Goal: Task Accomplishment & Management: Use online tool/utility

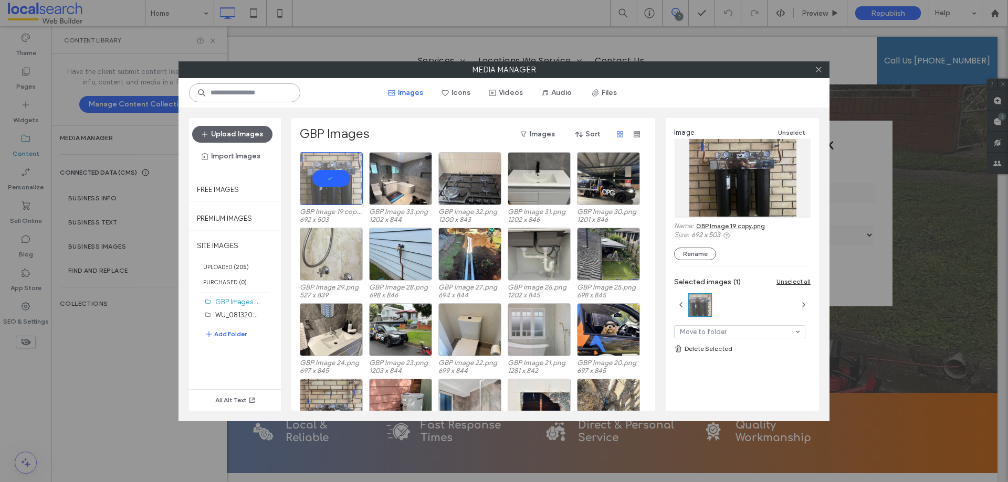
click at [267, 94] on input at bounding box center [244, 92] width 111 height 19
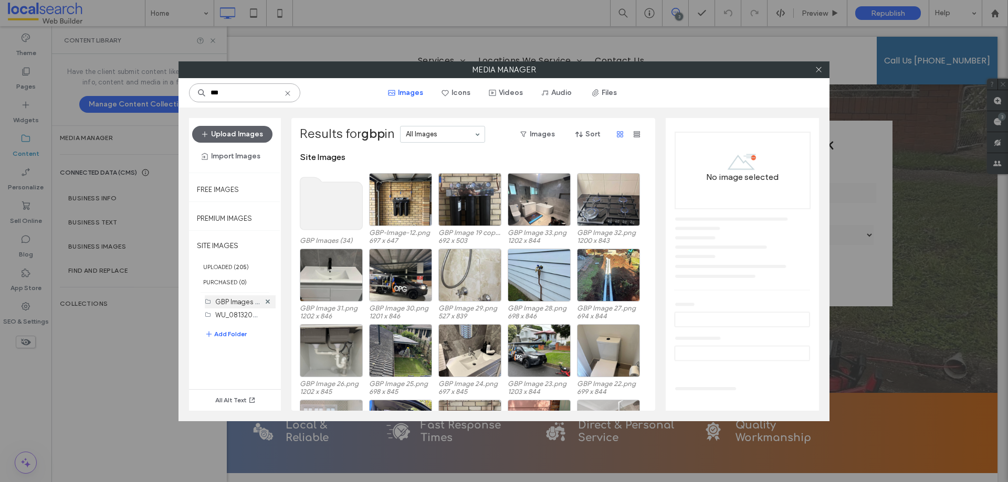
type input "***"
click at [230, 301] on label "GBP Images (34)" at bounding box center [241, 302] width 52 height 10
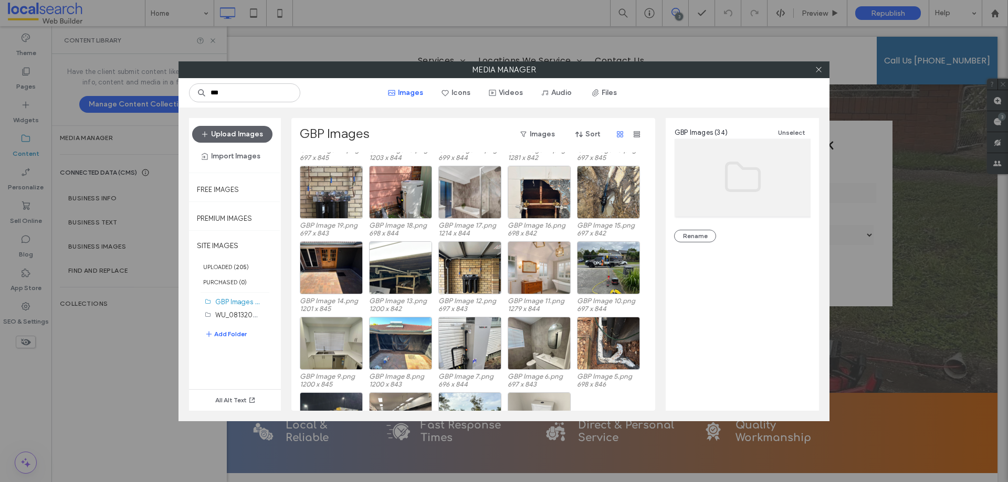
scroll to position [270, 0]
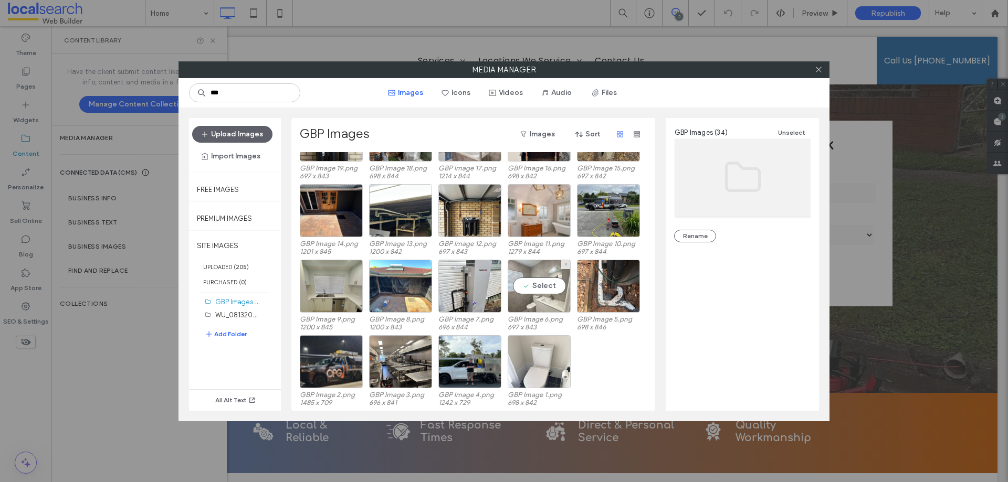
click at [546, 290] on div "Select" at bounding box center [539, 286] width 63 height 53
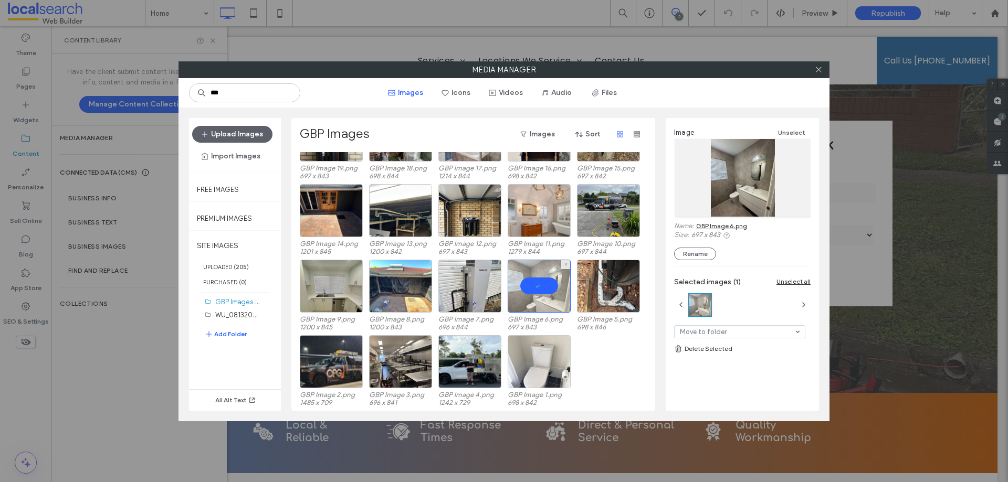
click at [534, 278] on div at bounding box center [539, 286] width 63 height 53
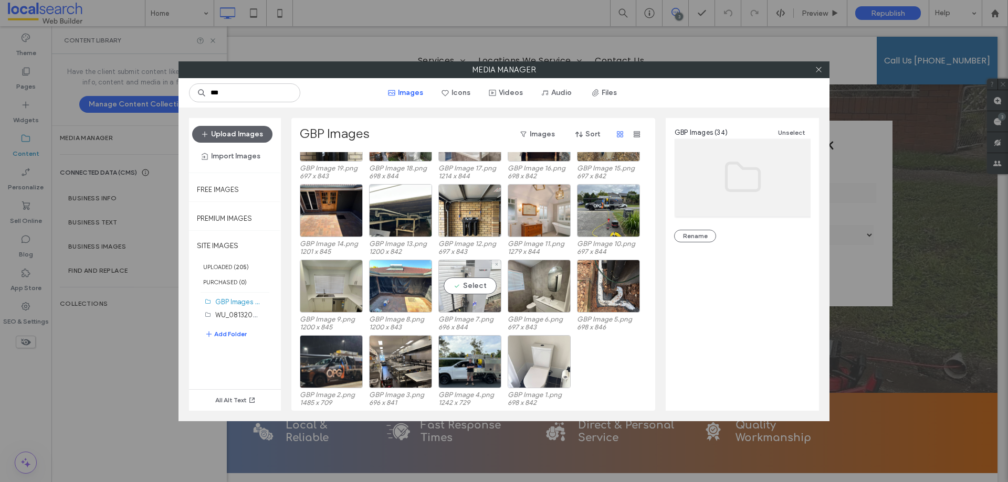
click at [458, 289] on div "Select" at bounding box center [469, 286] width 63 height 53
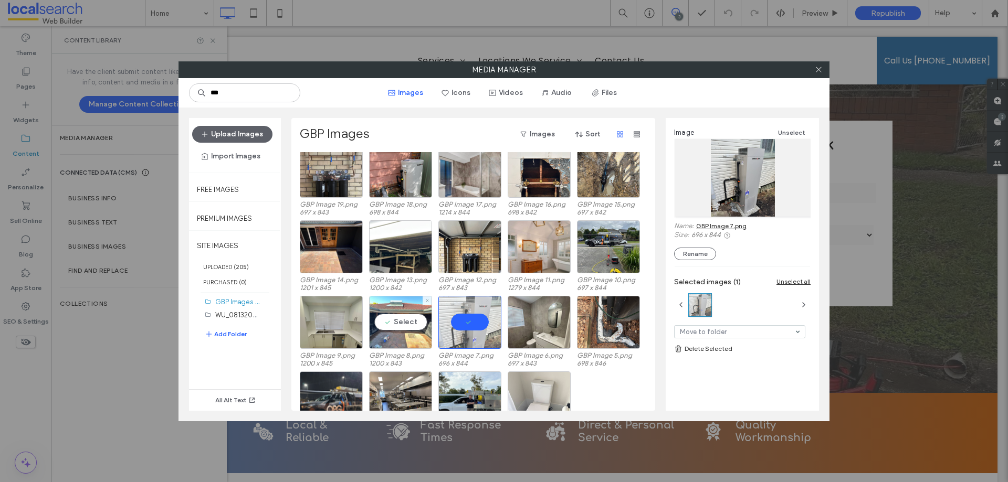
scroll to position [218, 0]
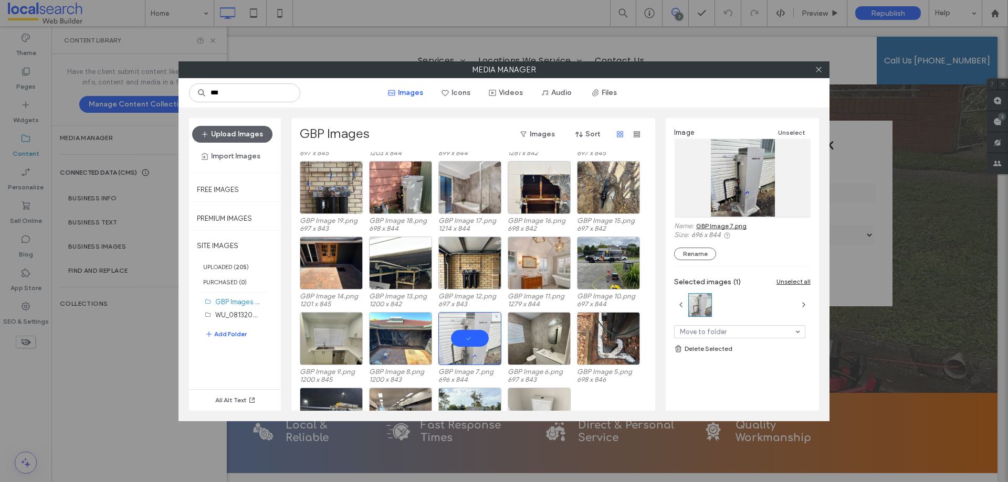
click at [474, 334] on div at bounding box center [469, 338] width 63 height 53
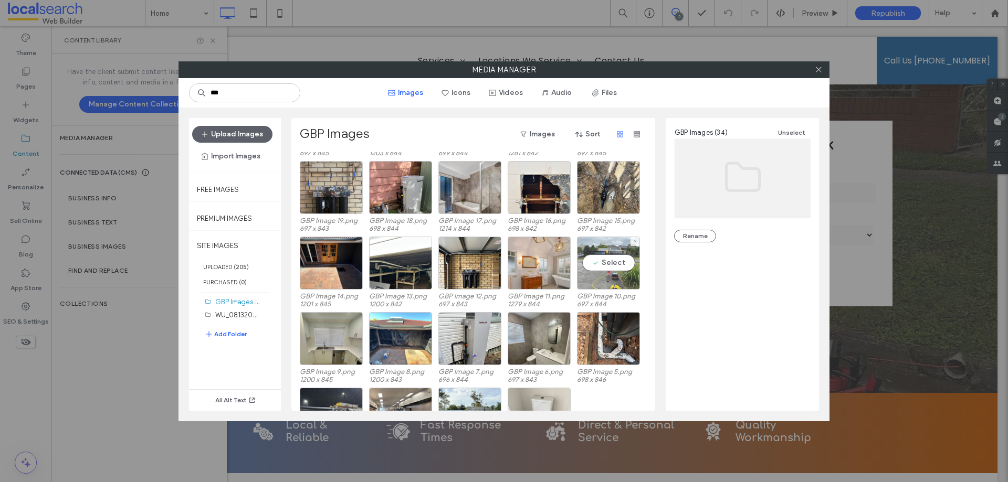
click at [611, 268] on div "Select" at bounding box center [608, 263] width 63 height 53
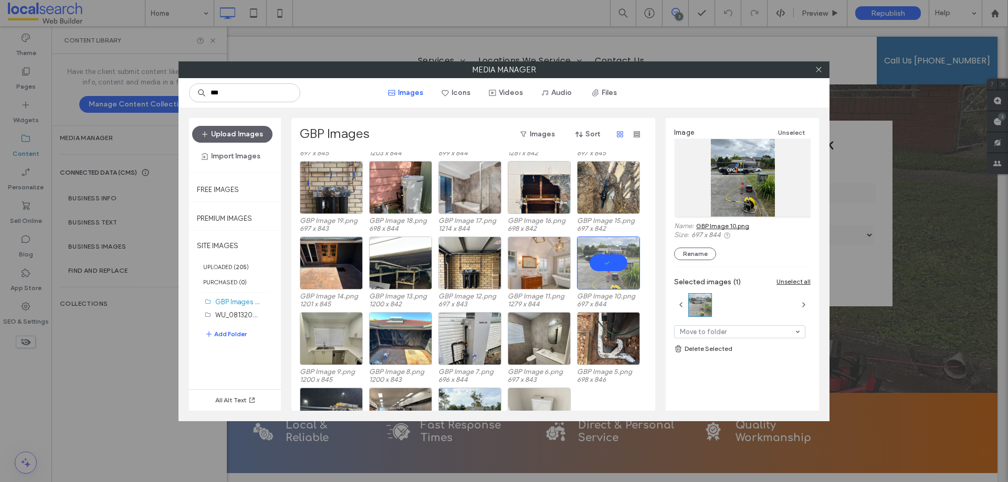
scroll to position [270, 0]
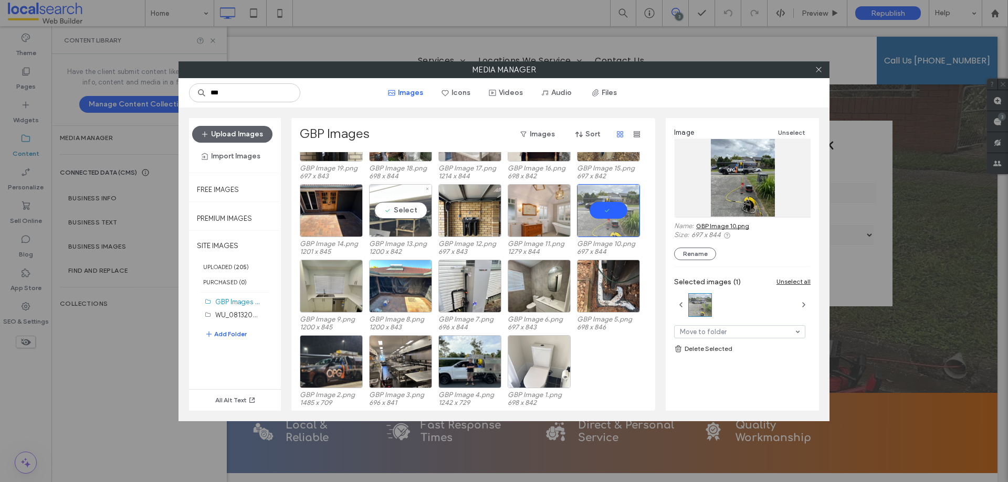
click at [398, 222] on div "Select" at bounding box center [400, 210] width 63 height 53
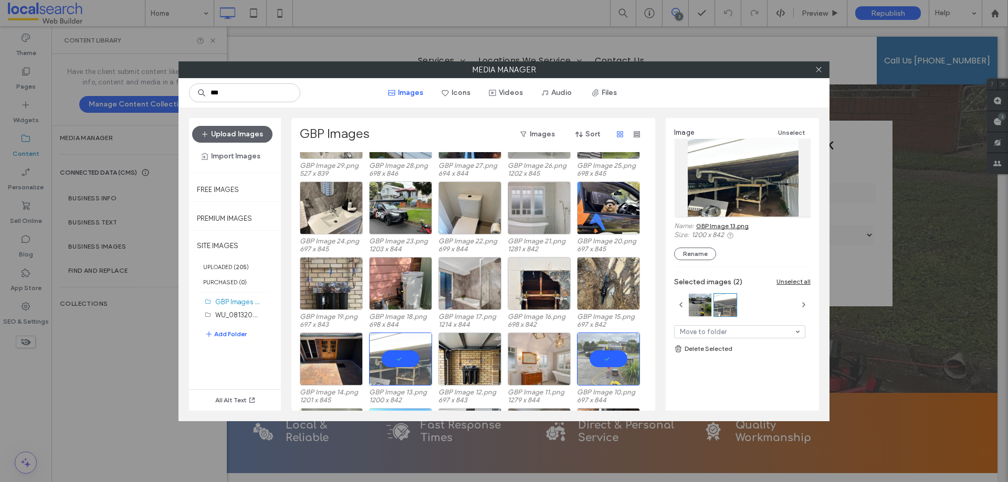
scroll to position [113, 0]
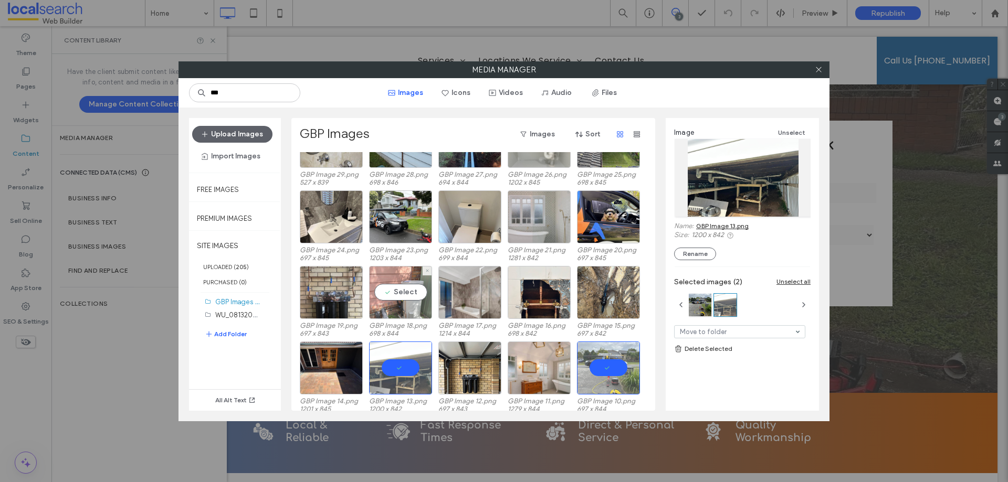
click at [413, 291] on div "Select" at bounding box center [400, 292] width 63 height 53
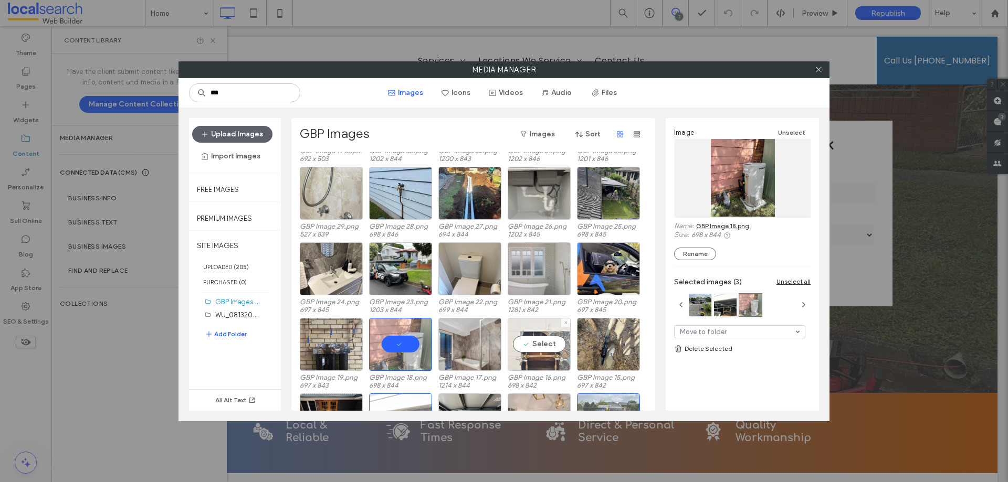
scroll to position [60, 0]
click at [336, 340] on div "Select" at bounding box center [331, 345] width 63 height 53
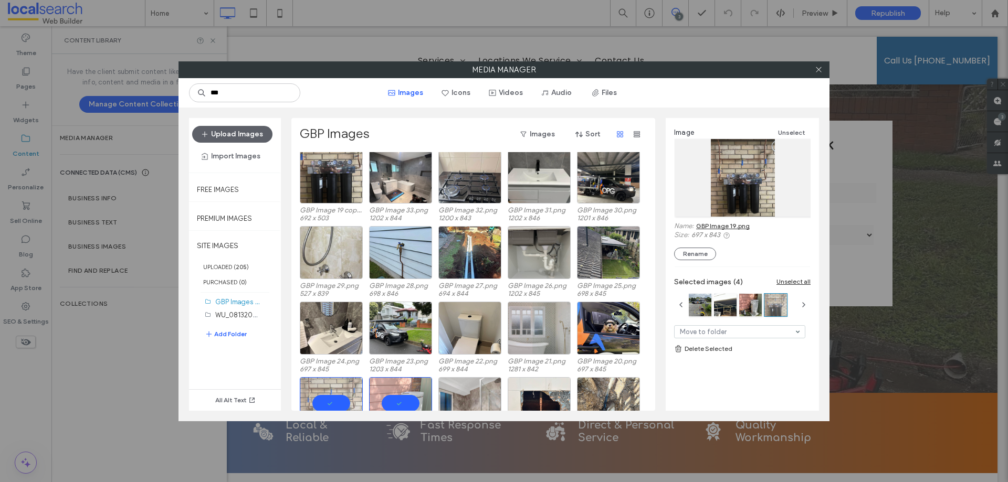
scroll to position [0, 0]
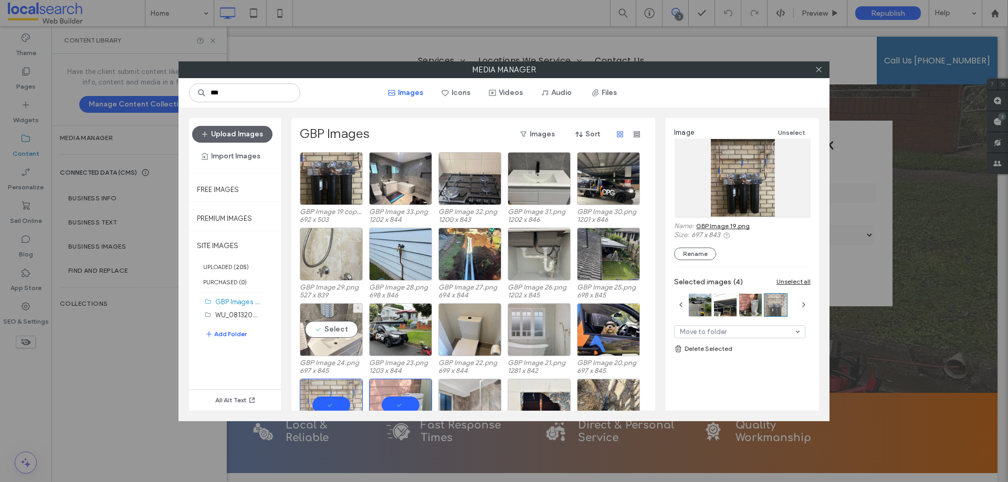
click at [331, 327] on div "Select" at bounding box center [331, 329] width 63 height 53
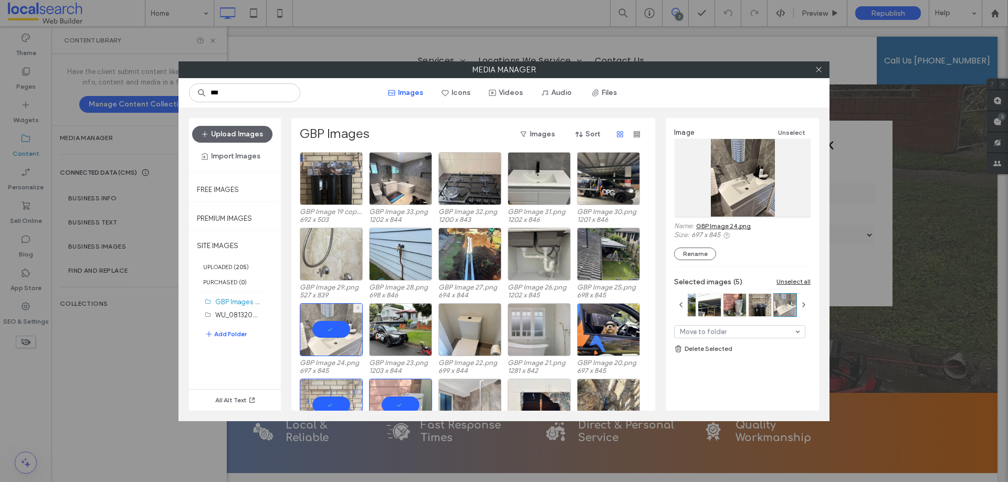
click at [327, 324] on div at bounding box center [331, 329] width 63 height 53
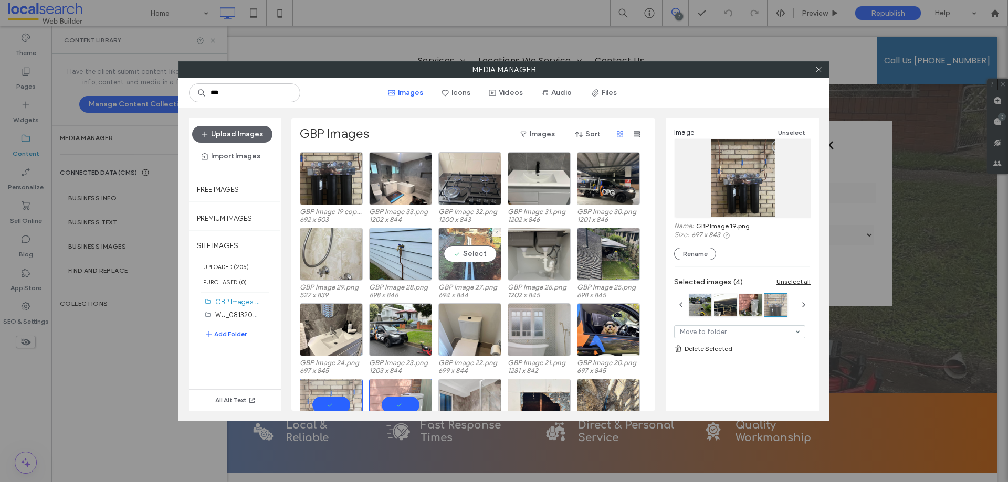
click at [475, 257] on div "Select" at bounding box center [469, 254] width 63 height 53
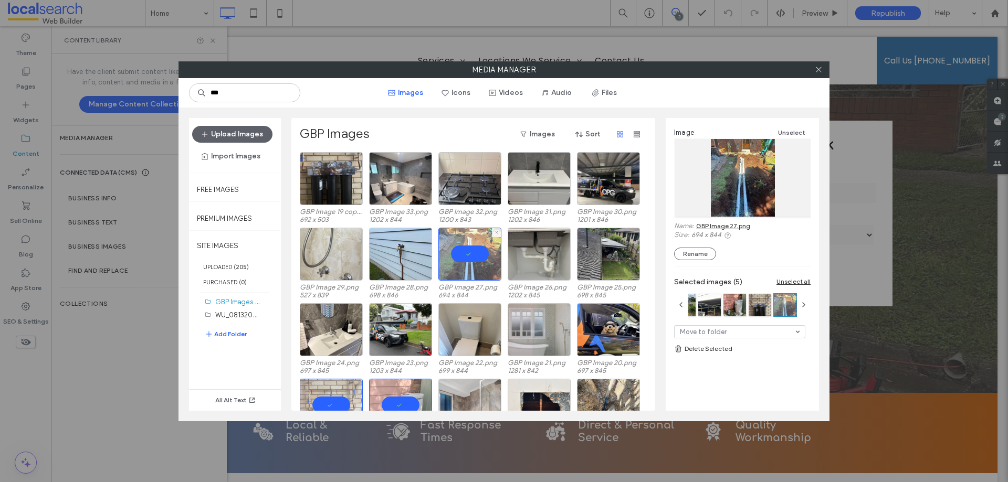
click at [463, 253] on div at bounding box center [469, 254] width 63 height 53
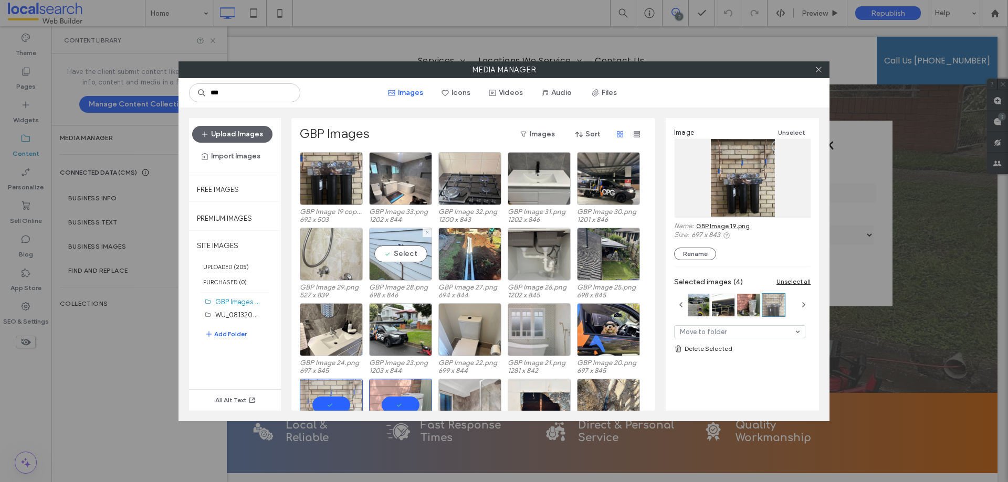
click at [406, 254] on div "Select" at bounding box center [400, 254] width 63 height 53
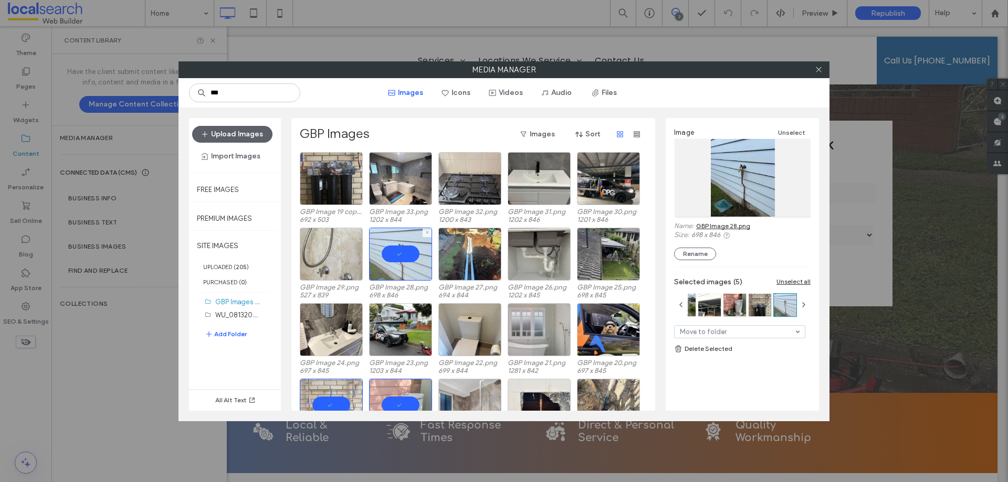
drag, startPoint x: 406, startPoint y: 256, endPoint x: 380, endPoint y: 256, distance: 25.7
click at [406, 256] on div at bounding box center [400, 254] width 63 height 53
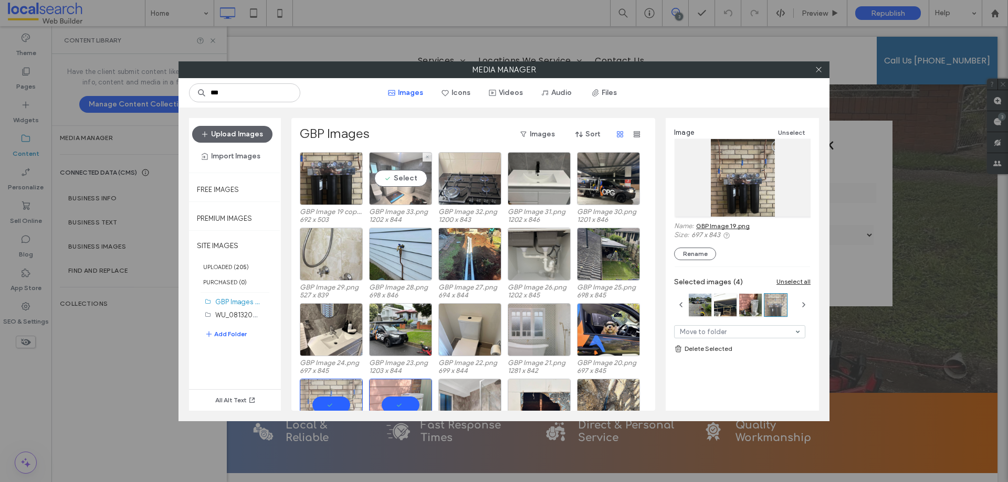
click at [404, 184] on div "Select" at bounding box center [400, 178] width 63 height 53
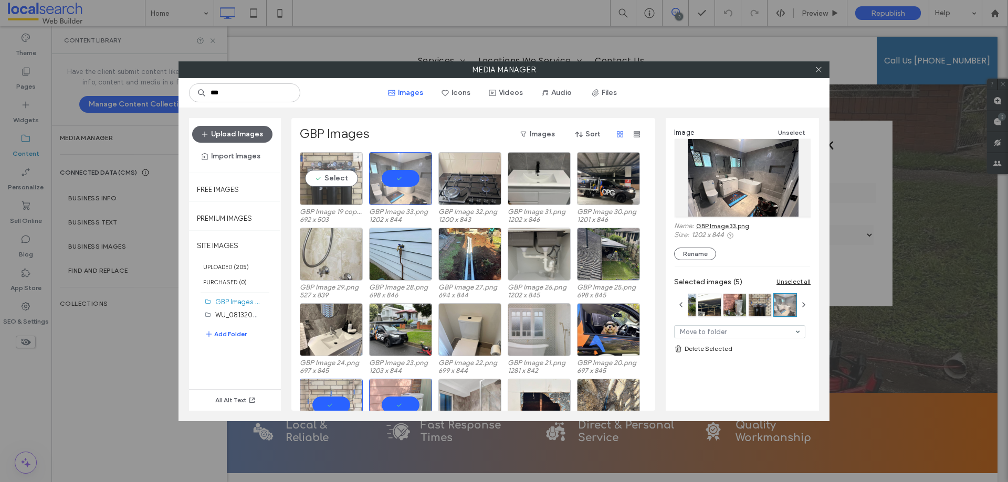
click at [330, 182] on div "Select" at bounding box center [331, 178] width 63 height 53
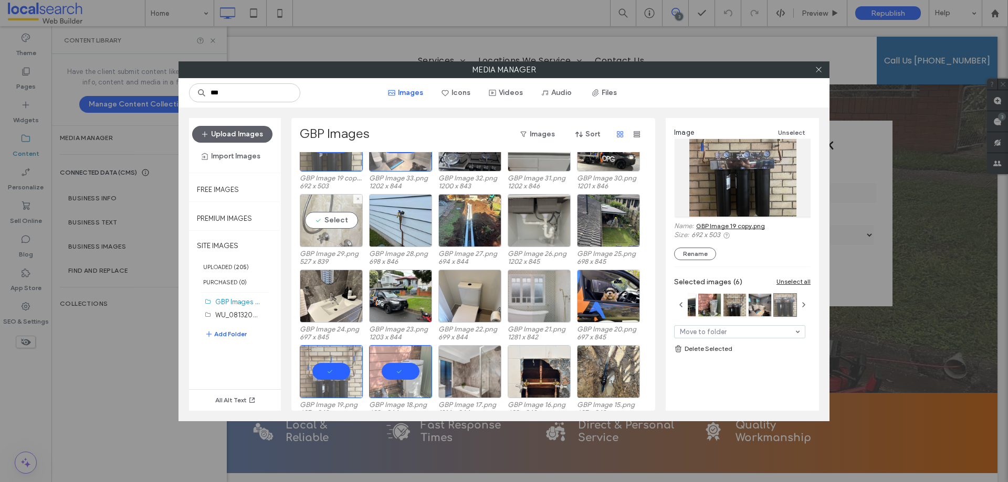
scroll to position [52, 0]
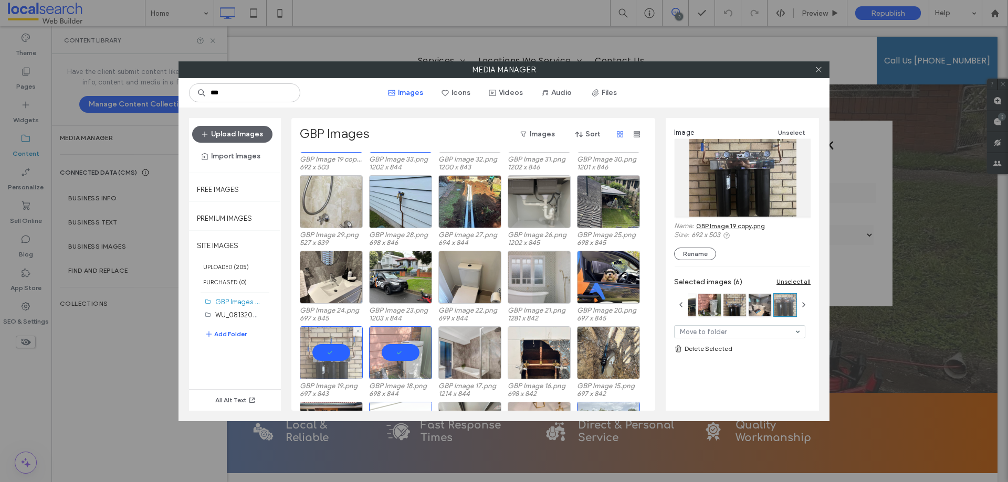
click at [335, 355] on div at bounding box center [331, 353] width 63 height 53
click at [331, 354] on div "Select" at bounding box center [331, 353] width 63 height 53
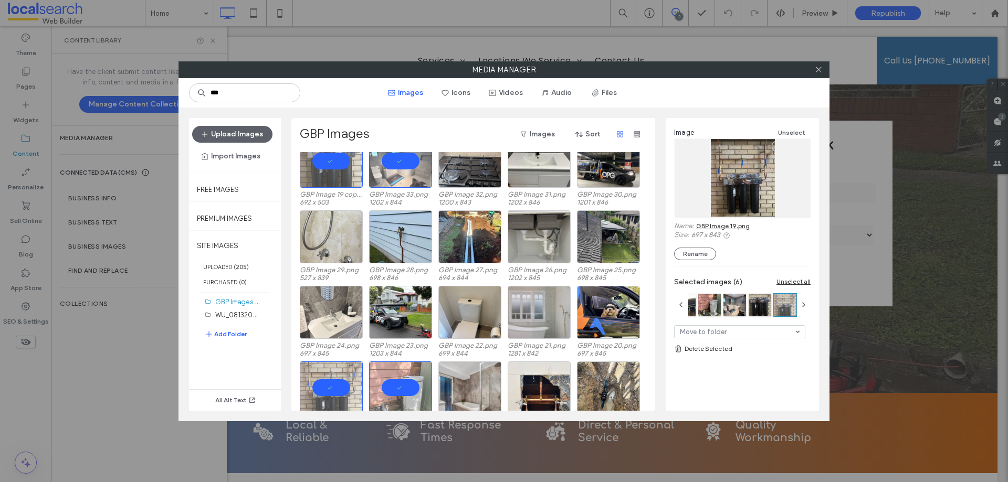
scroll to position [0, 0]
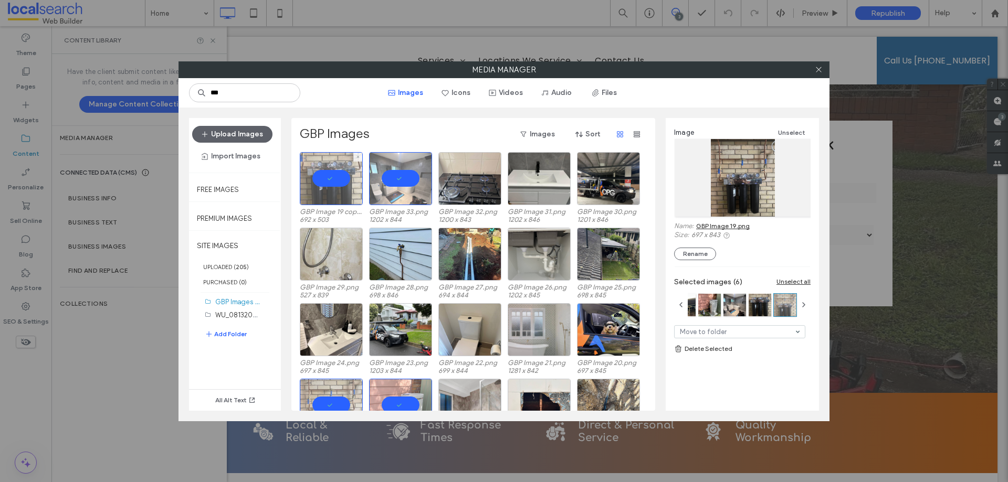
click at [325, 183] on div at bounding box center [331, 178] width 63 height 53
click at [325, 183] on div "Select" at bounding box center [331, 178] width 63 height 53
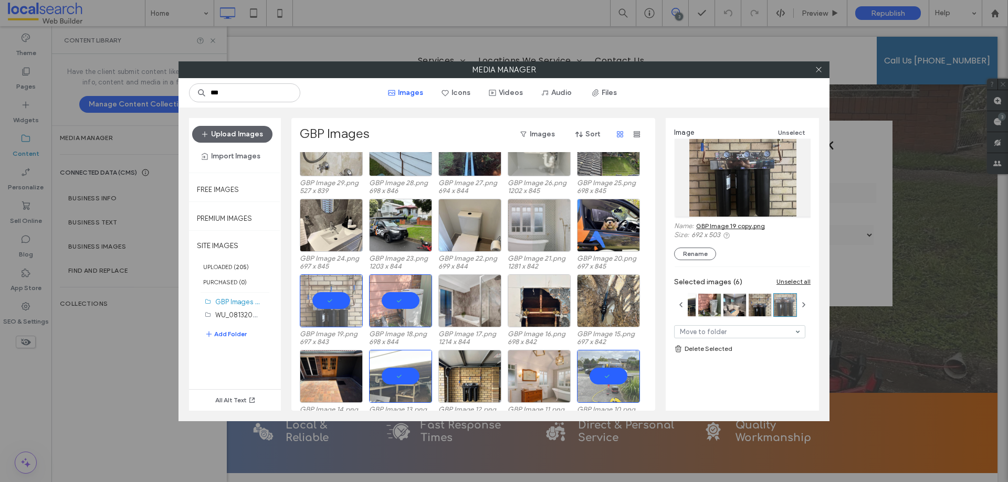
scroll to position [105, 0]
click at [333, 300] on div at bounding box center [331, 300] width 63 height 53
click at [333, 300] on div "Select" at bounding box center [331, 300] width 63 height 53
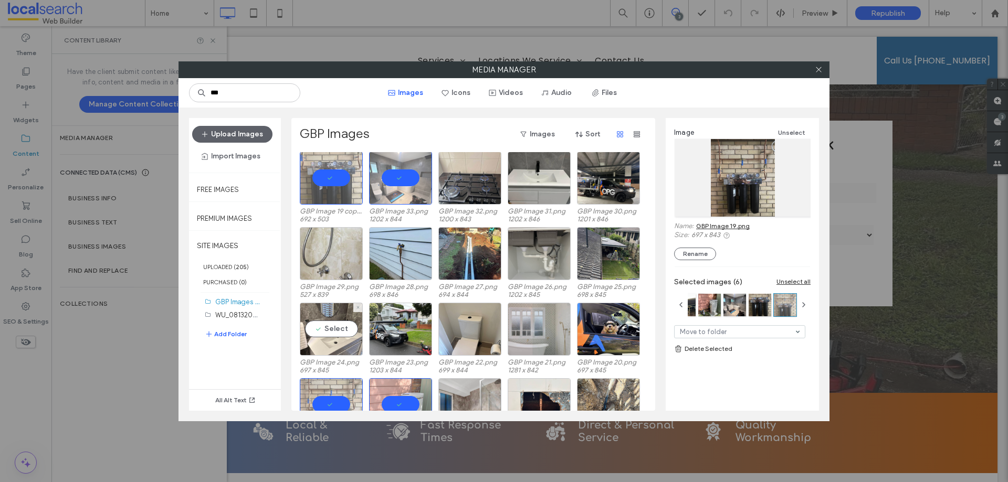
scroll to position [0, 0]
click at [341, 182] on div at bounding box center [331, 178] width 63 height 53
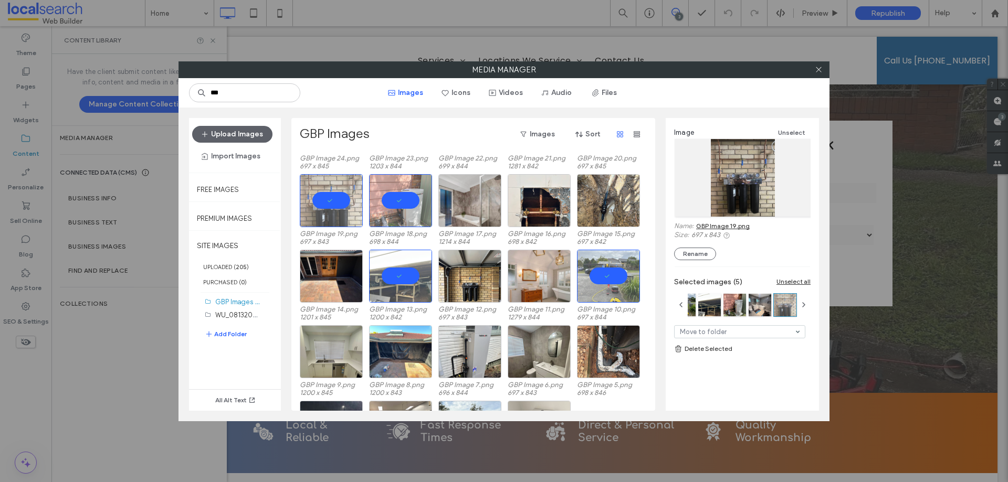
scroll to position [210, 0]
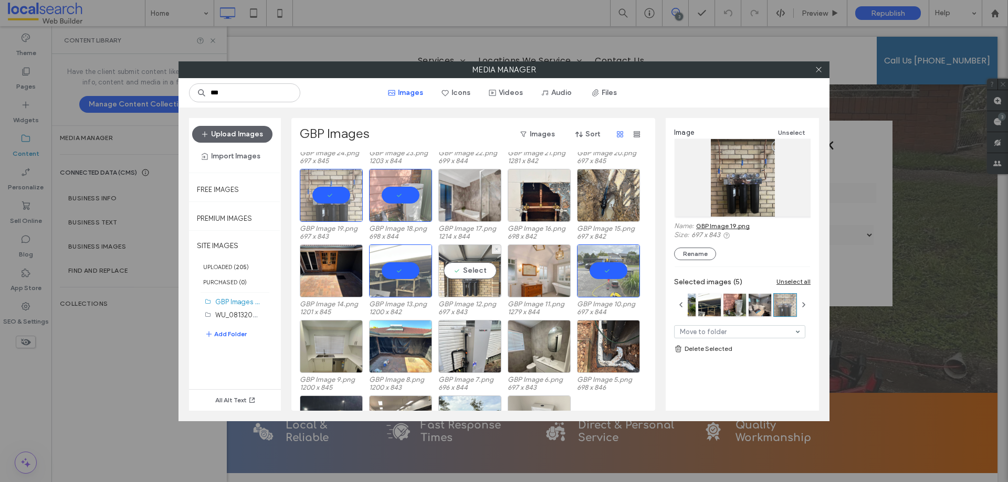
click at [465, 269] on div "Select" at bounding box center [469, 271] width 63 height 53
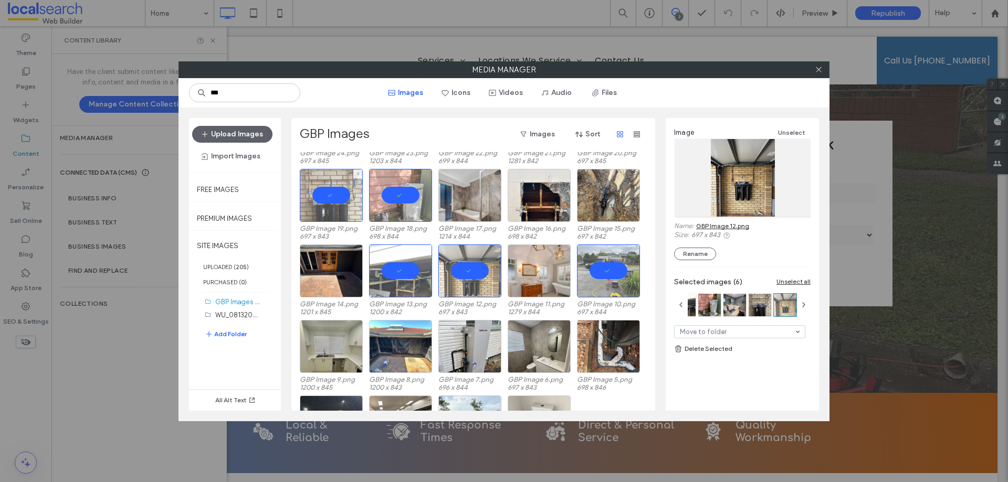
click at [333, 193] on div at bounding box center [331, 195] width 63 height 53
click at [333, 193] on div "Select" at bounding box center [331, 195] width 63 height 53
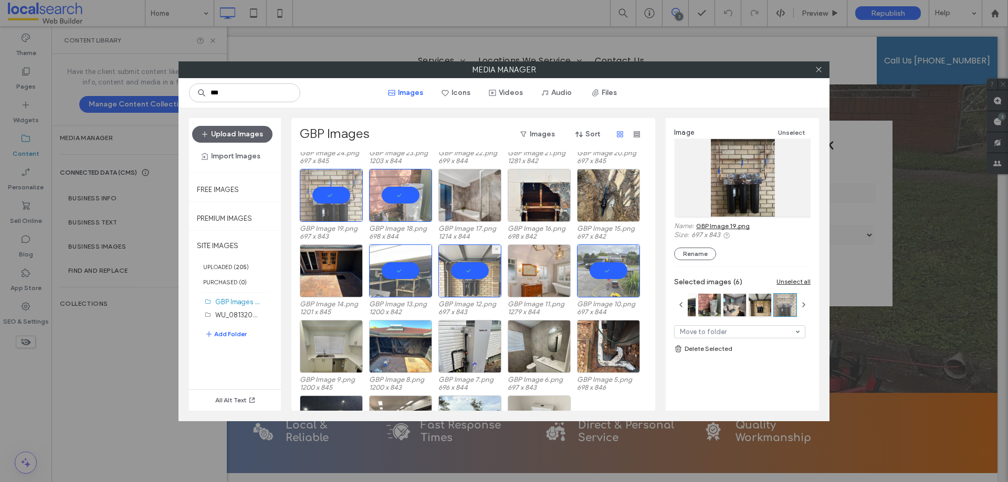
click at [470, 266] on div at bounding box center [469, 271] width 63 height 53
click at [470, 266] on div "Select" at bounding box center [469, 271] width 63 height 53
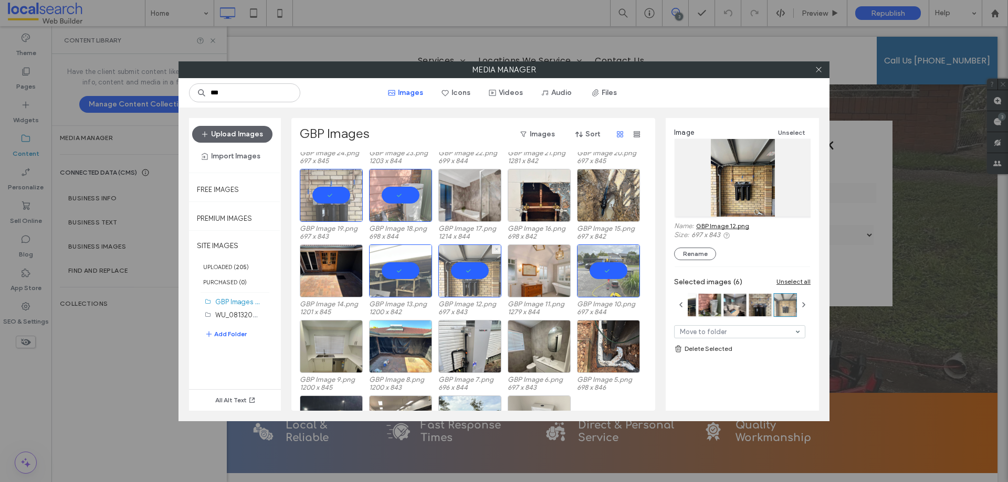
click at [470, 265] on div at bounding box center [469, 271] width 63 height 53
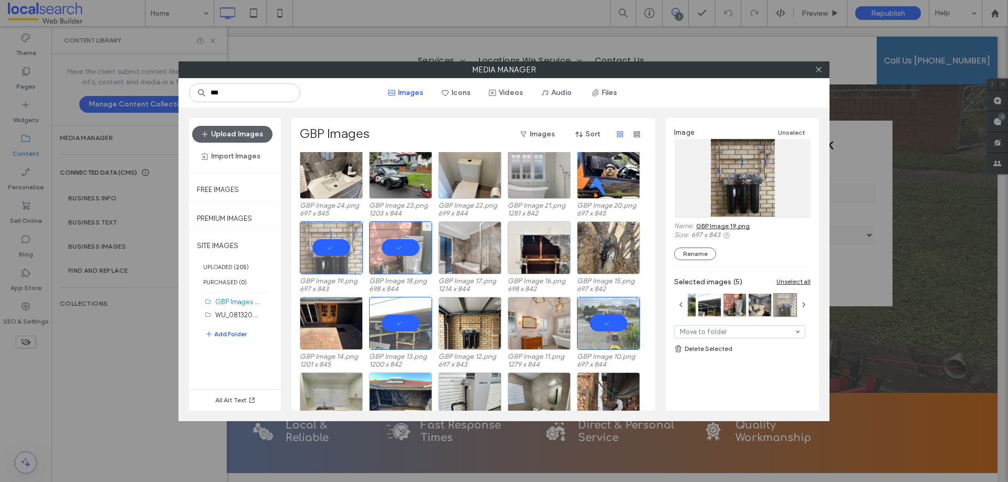
scroll to position [0, 0]
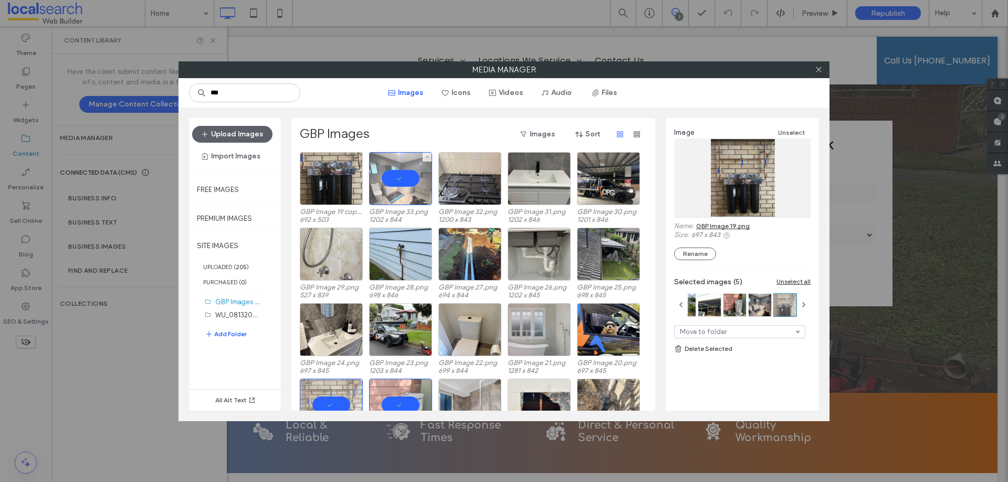
click at [393, 181] on div at bounding box center [400, 178] width 63 height 53
click at [394, 176] on div "Select" at bounding box center [400, 178] width 63 height 53
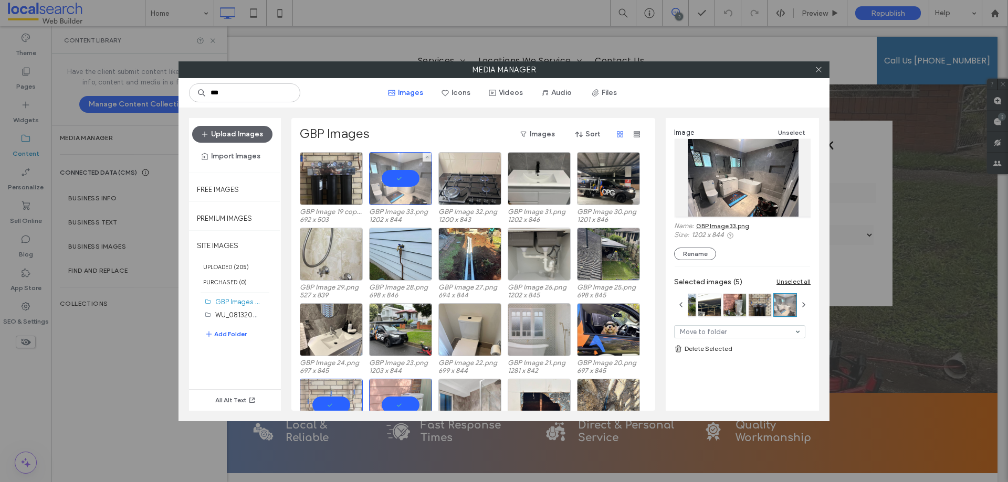
drag, startPoint x: 403, startPoint y: 176, endPoint x: 404, endPoint y: 191, distance: 14.8
click at [403, 176] on div at bounding box center [400, 178] width 63 height 53
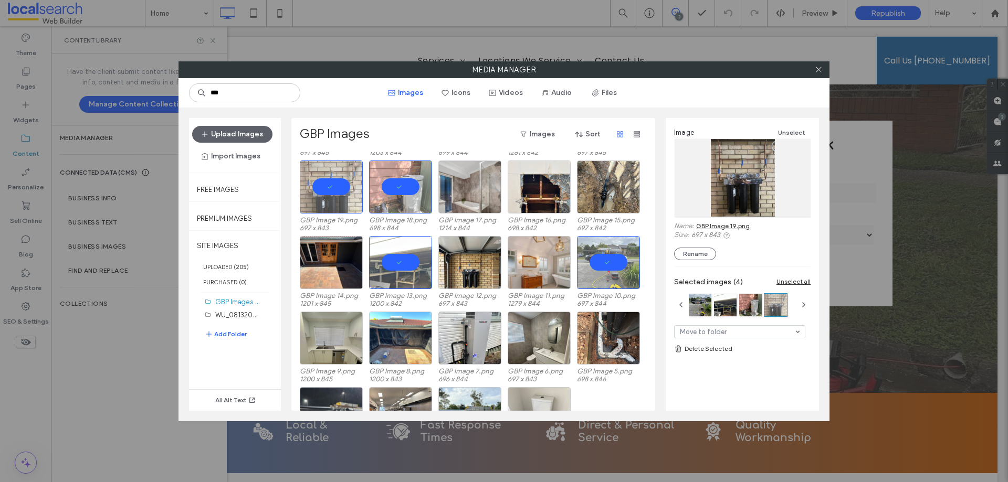
scroll to position [218, 0]
click at [391, 247] on div at bounding box center [400, 263] width 63 height 53
click at [397, 259] on div "Select" at bounding box center [400, 263] width 63 height 53
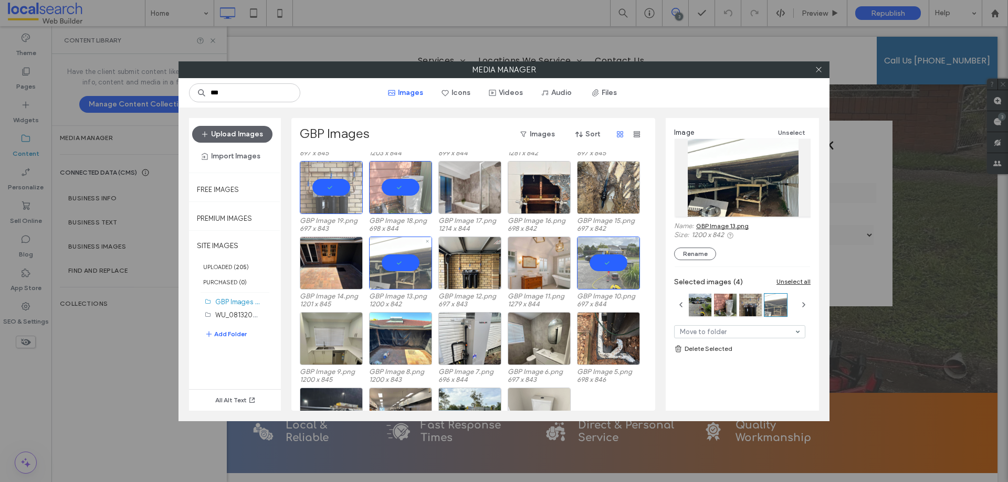
click at [406, 259] on div at bounding box center [400, 263] width 63 height 53
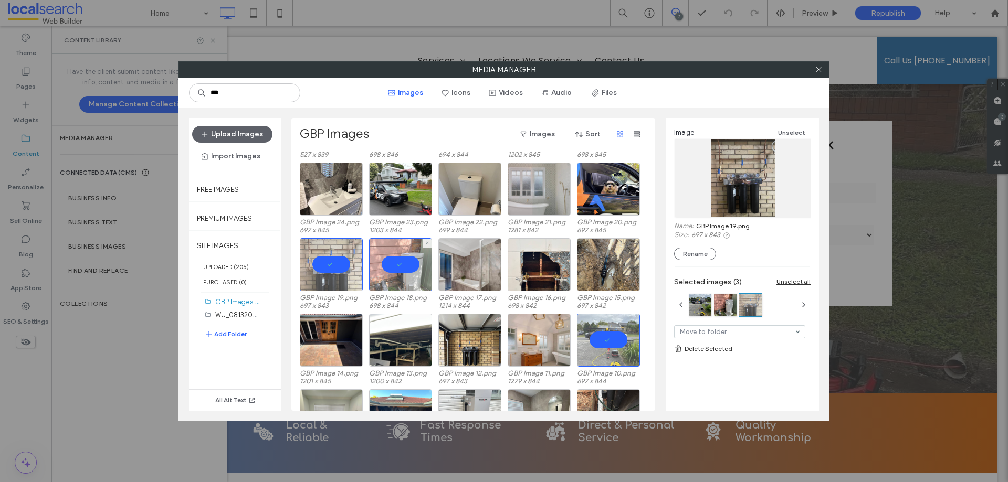
scroll to position [165, 0]
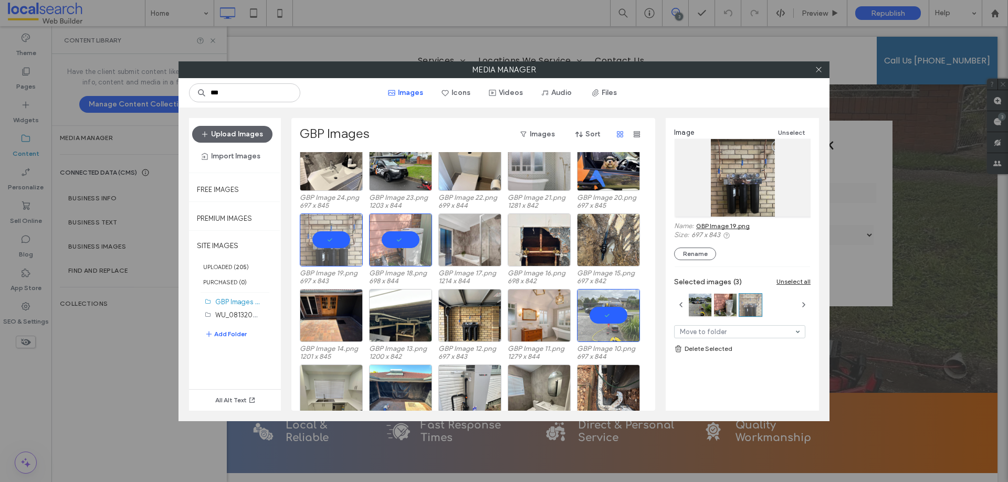
click at [402, 240] on div at bounding box center [400, 240] width 63 height 53
click at [406, 240] on div "Select" at bounding box center [400, 240] width 63 height 53
click at [333, 232] on div at bounding box center [331, 240] width 63 height 53
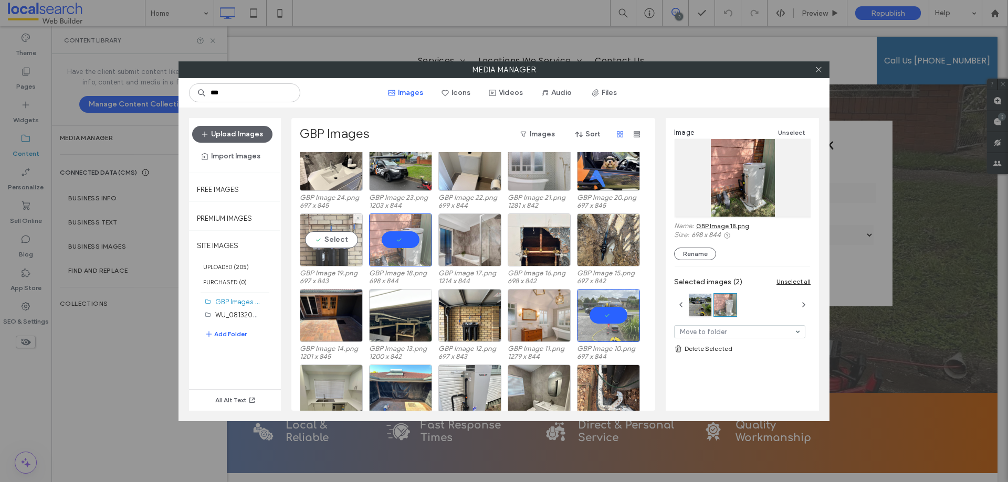
click at [333, 237] on div "Select" at bounding box center [331, 240] width 63 height 53
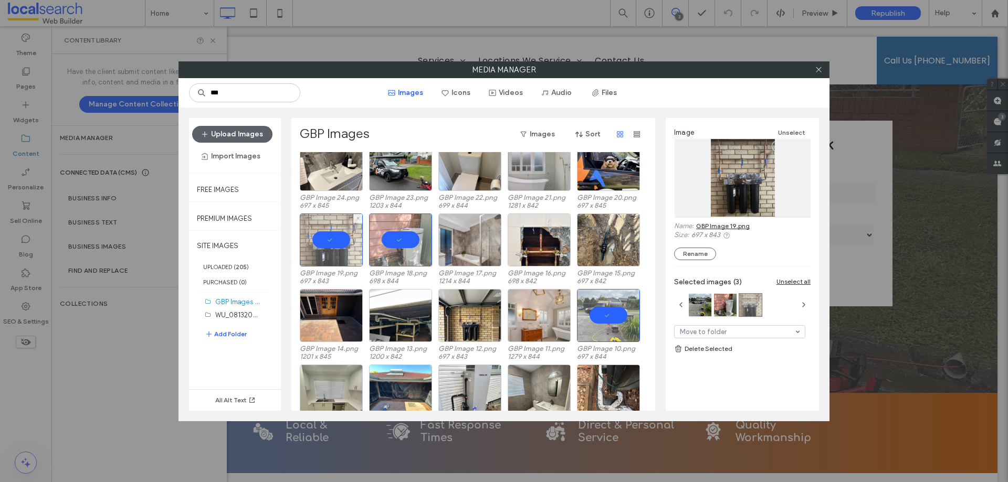
click at [340, 243] on div at bounding box center [331, 240] width 63 height 53
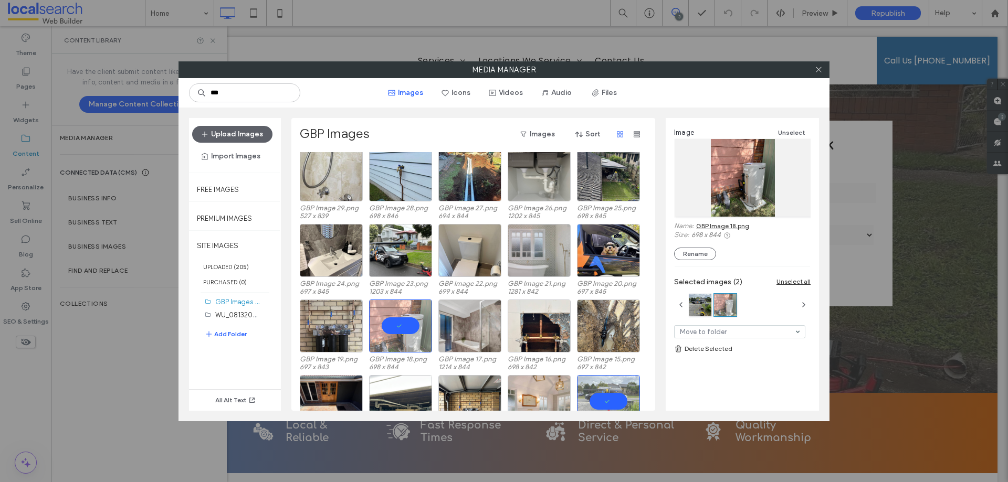
scroll to position [157, 0]
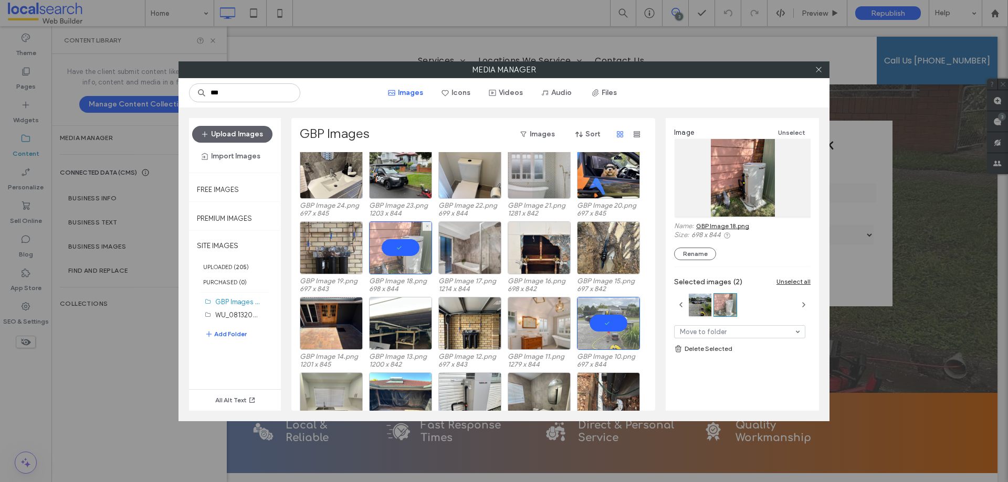
click at [398, 243] on div at bounding box center [400, 248] width 63 height 53
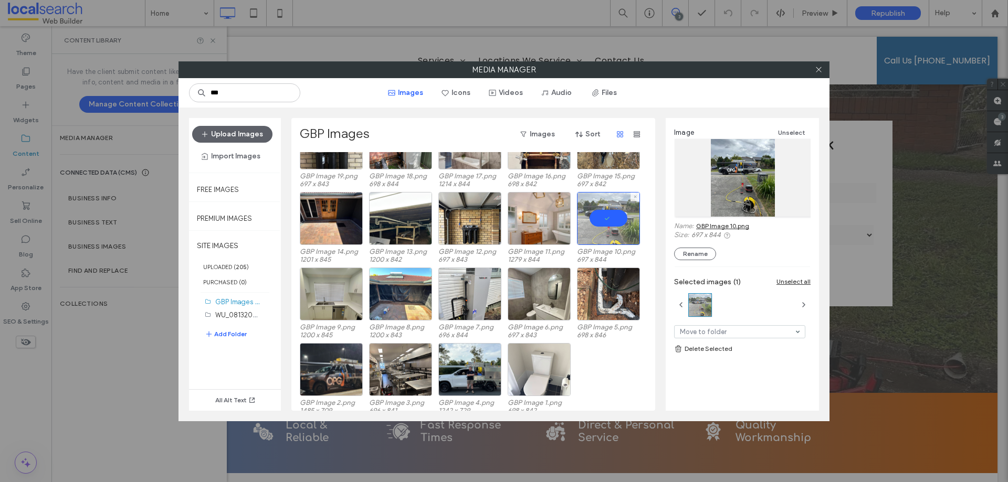
click at [611, 227] on div at bounding box center [608, 218] width 63 height 53
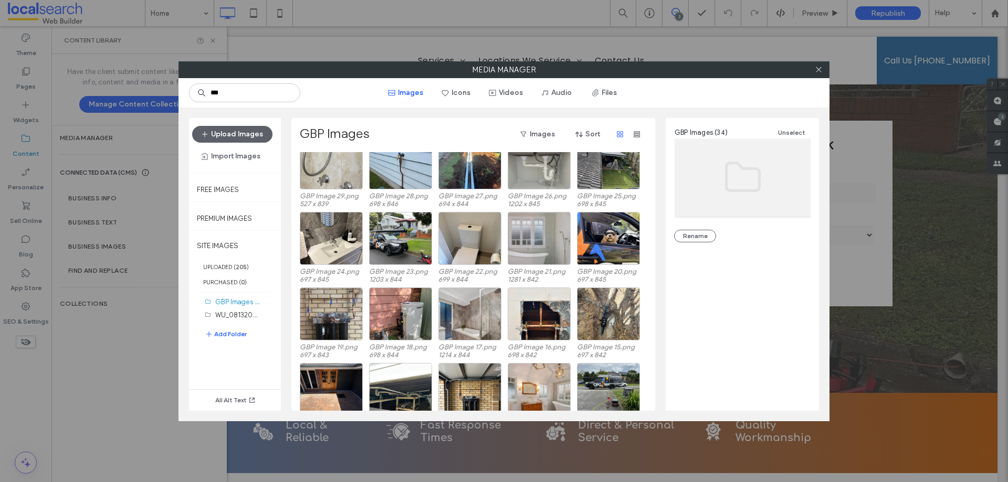
scroll to position [0, 0]
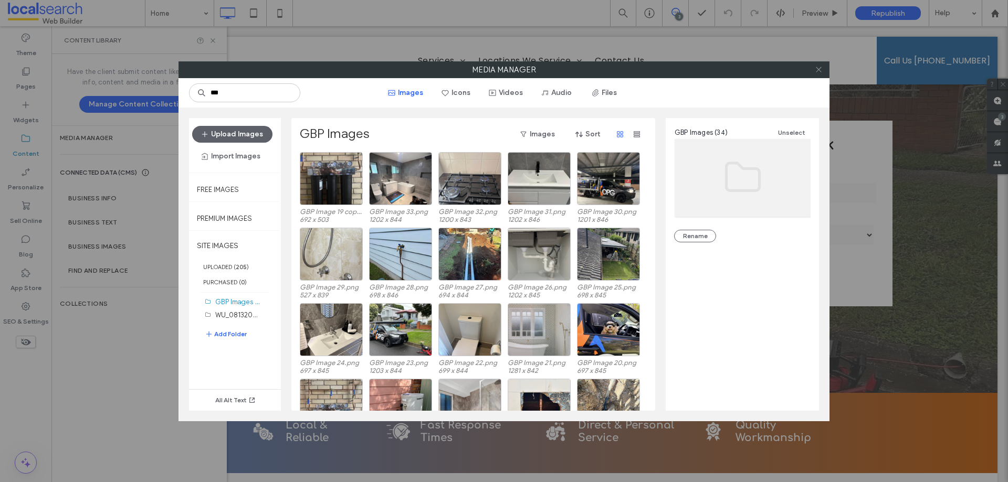
click at [818, 71] on icon at bounding box center [819, 70] width 8 height 8
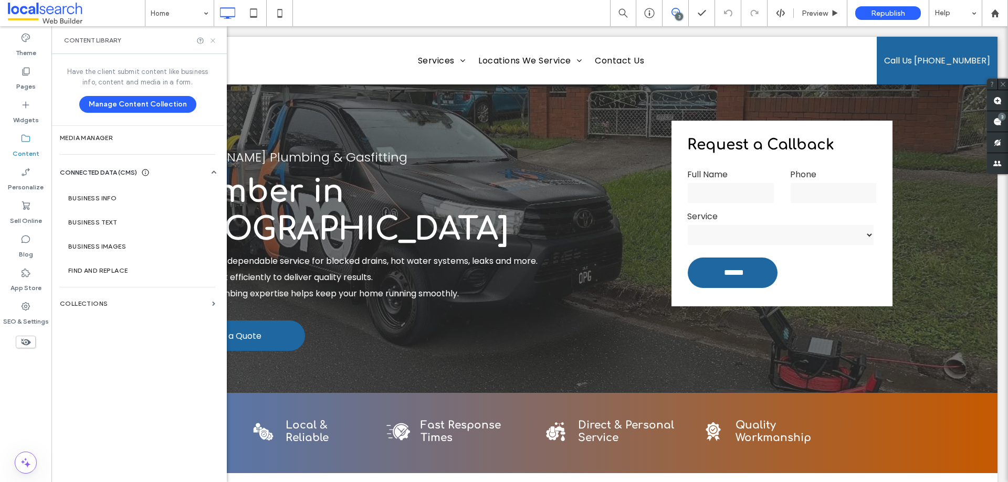
drag, startPoint x: 214, startPoint y: 41, endPoint x: 164, endPoint y: 35, distance: 50.7
click at [214, 41] on icon at bounding box center [213, 41] width 8 height 8
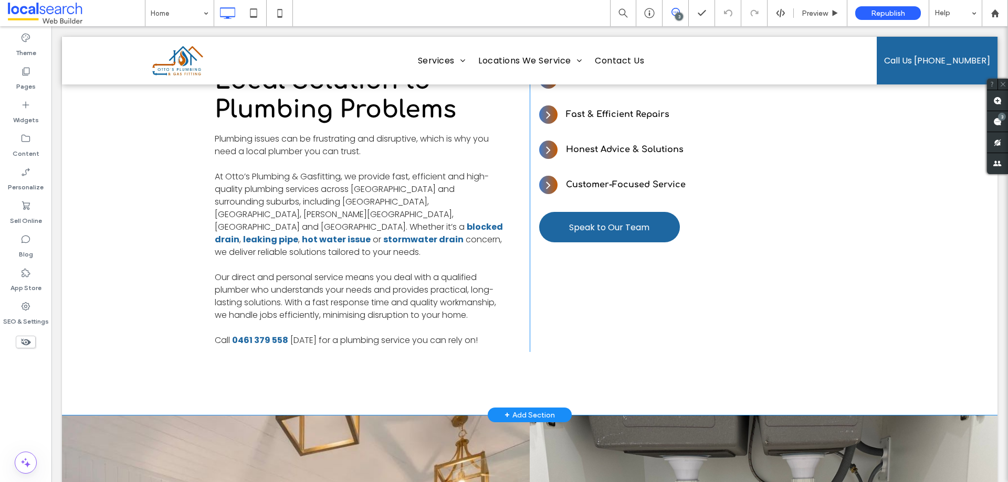
scroll to position [367, 0]
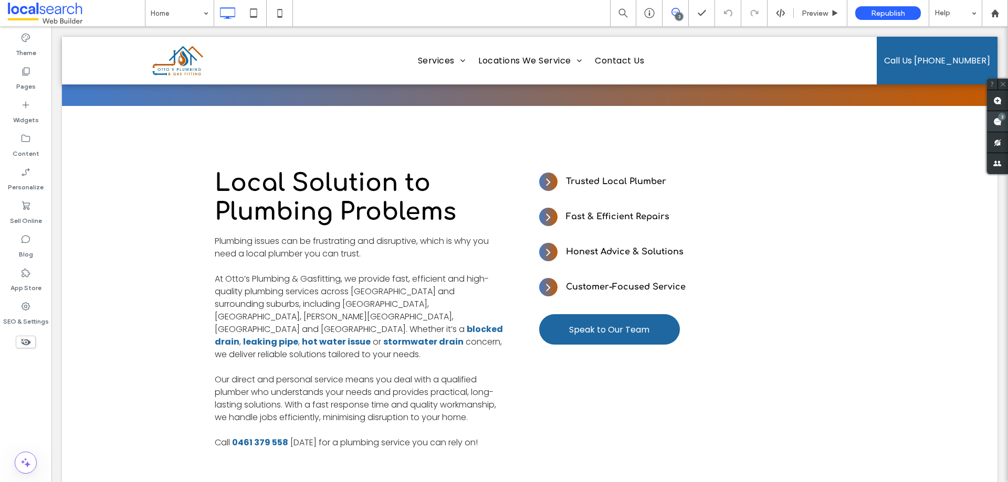
click at [997, 117] on span at bounding box center [997, 121] width 21 height 20
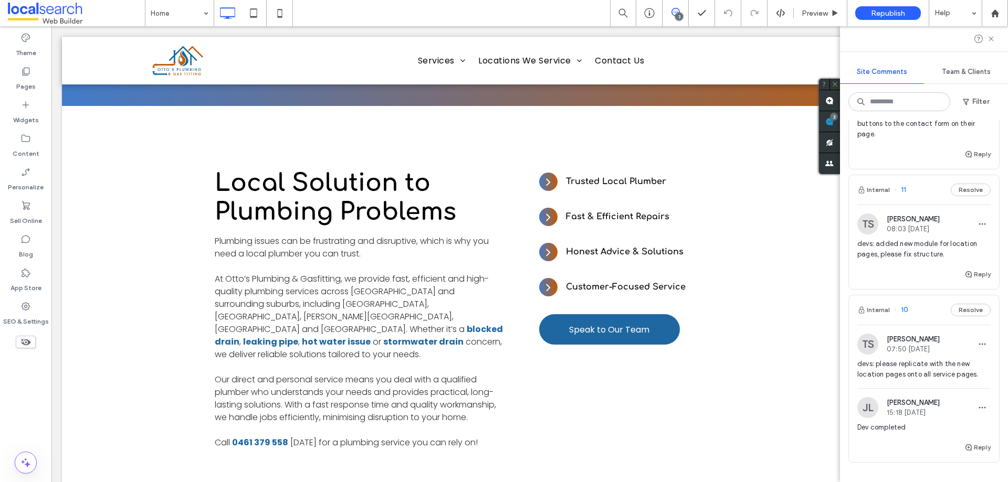
scroll to position [0, 0]
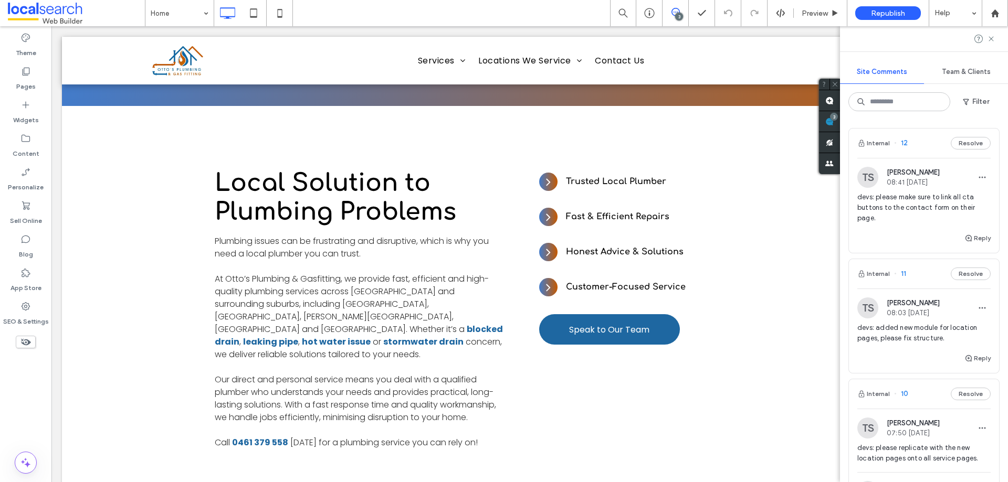
click at [992, 43] on div at bounding box center [924, 38] width 168 height 25
click at [991, 41] on icon at bounding box center [991, 39] width 8 height 8
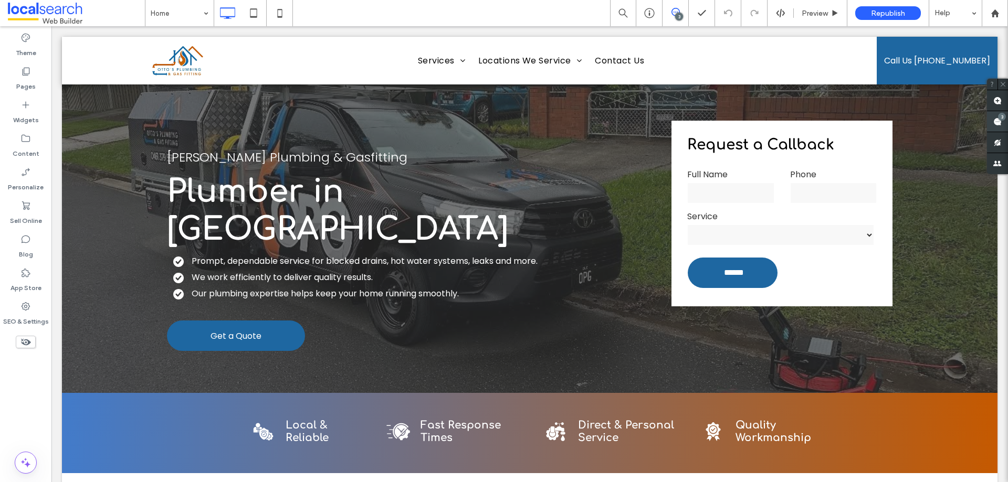
click at [1003, 120] on div "3" at bounding box center [1002, 117] width 8 height 8
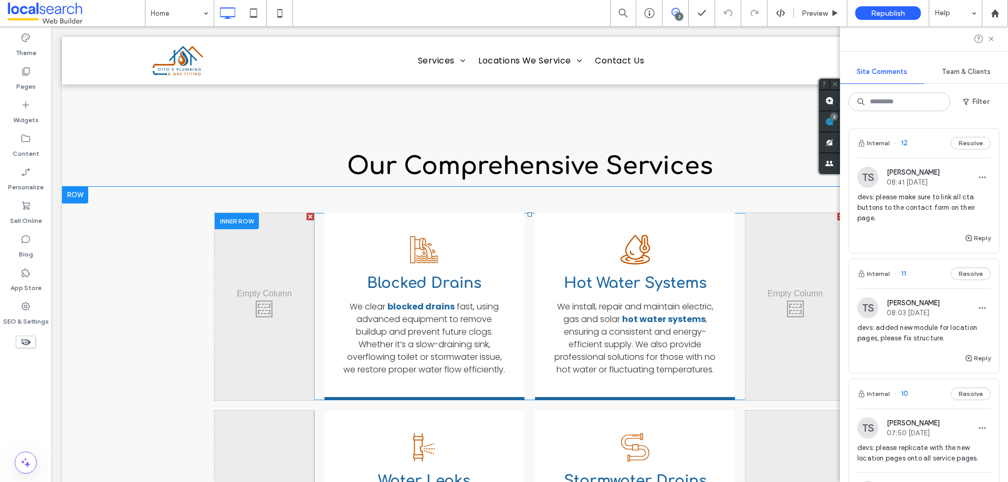
scroll to position [1260, 0]
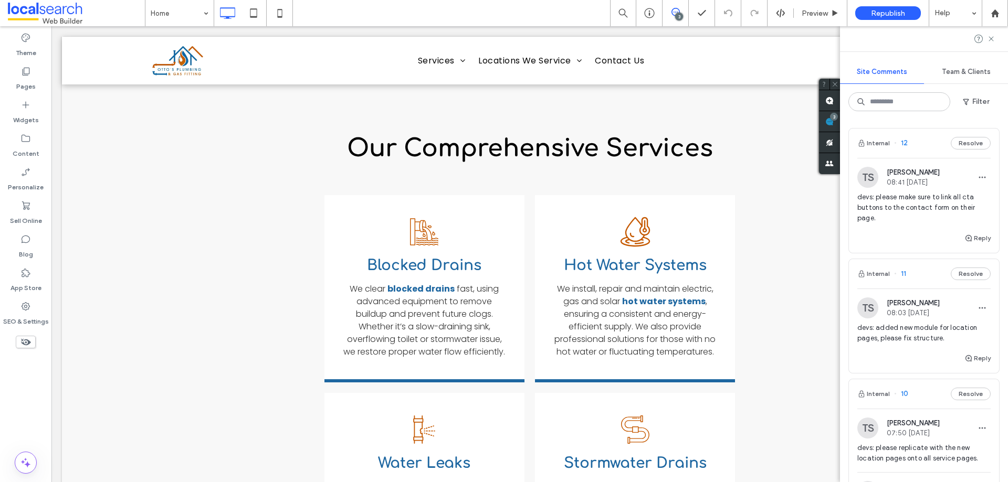
click at [890, 330] on span "devs: added new module for location pages, please fix structure." at bounding box center [923, 333] width 133 height 21
click at [883, 198] on span "devs: please make sure to link all cta buttons to the contact form on their pag…" at bounding box center [923, 207] width 133 height 31
click at [991, 40] on use at bounding box center [991, 38] width 5 height 5
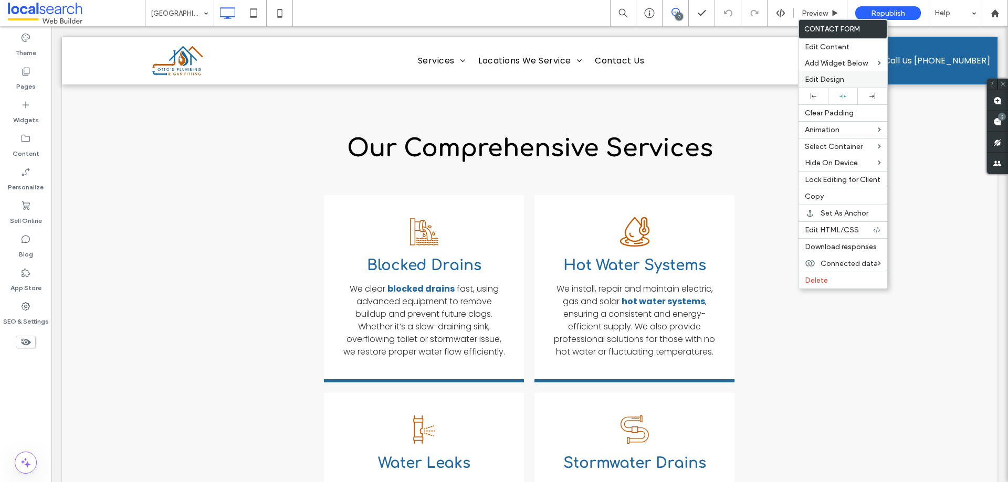
click at [821, 85] on div "Edit Design" at bounding box center [842, 79] width 89 height 16
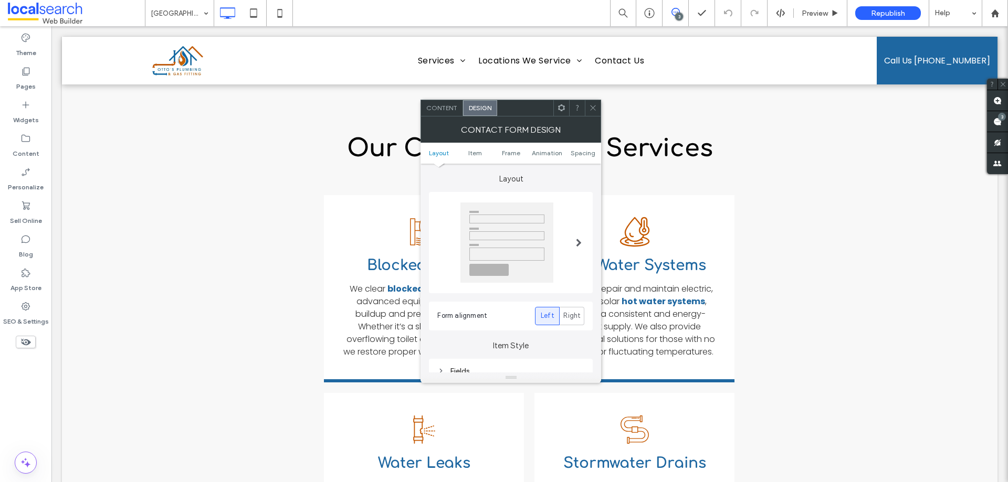
click at [592, 104] on icon at bounding box center [593, 108] width 8 height 8
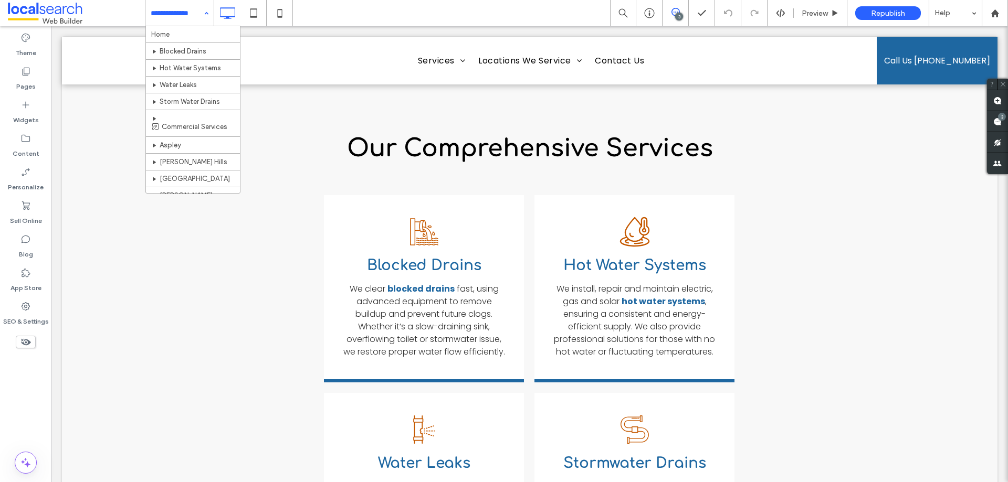
drag, startPoint x: 188, startPoint y: 23, endPoint x: 184, endPoint y: 35, distance: 12.8
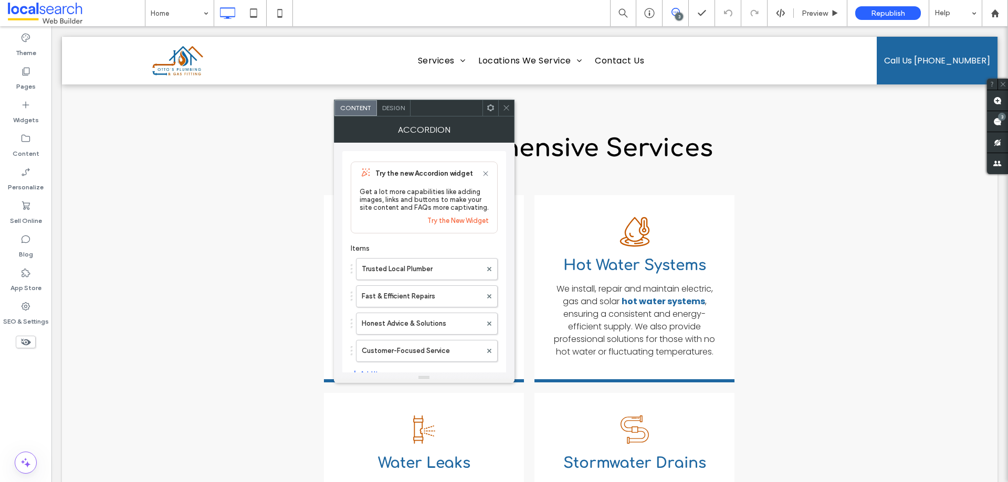
click at [503, 113] on span at bounding box center [506, 108] width 8 height 16
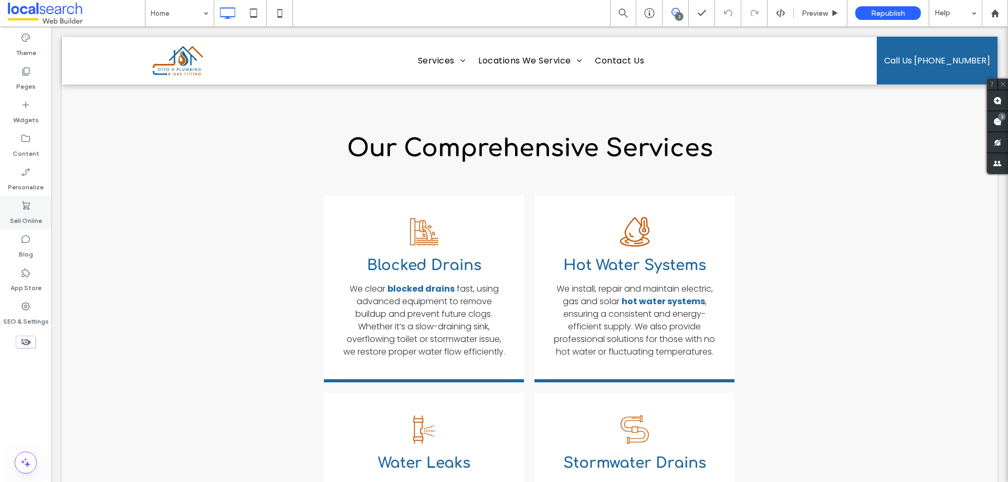
type input "*********"
type input "**"
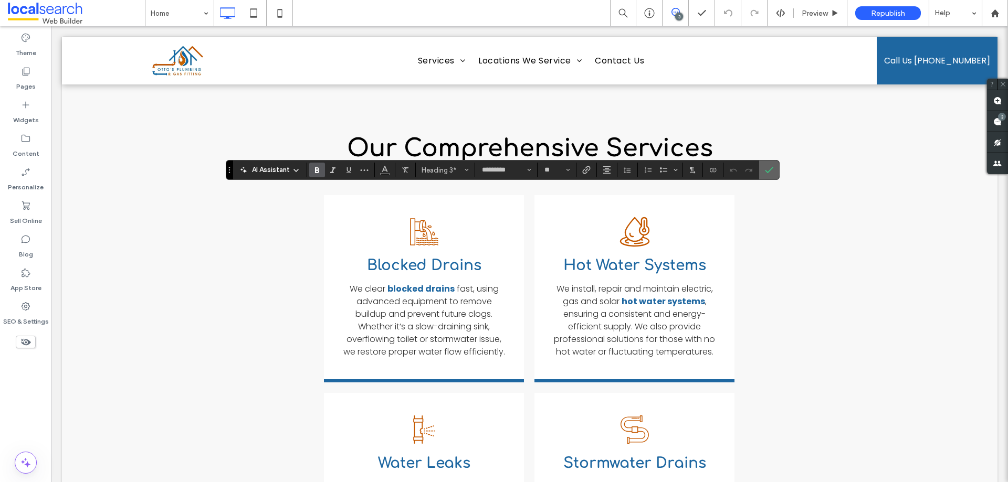
click at [777, 172] on section at bounding box center [769, 170] width 20 height 19
click at [770, 170] on icon "Confirm" at bounding box center [769, 170] width 8 height 8
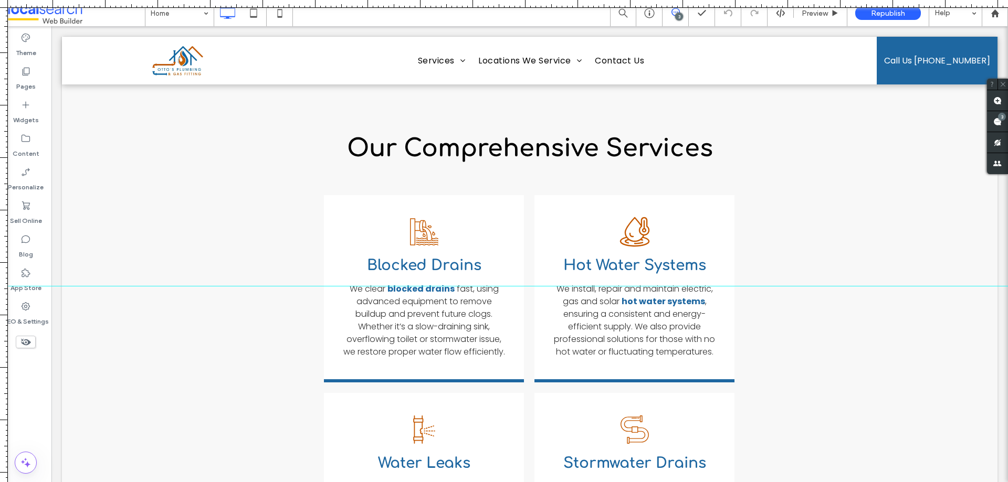
drag, startPoint x: 555, startPoint y: 28, endPoint x: 504, endPoint y: 286, distance: 263.3
click at [504, 482] on div at bounding box center [504, 482] width 1008 height 0
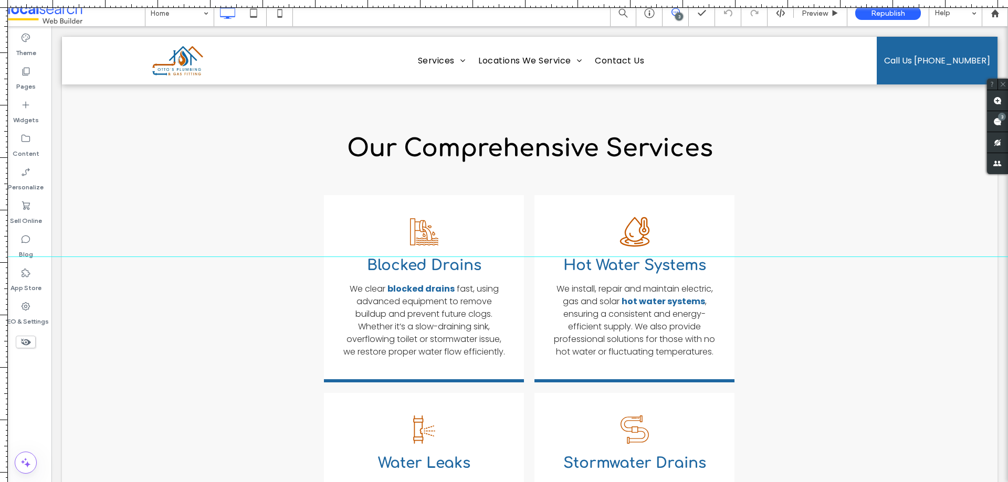
drag, startPoint x: 524, startPoint y: 287, endPoint x: 523, endPoint y: 301, distance: 14.7
click at [523, 261] on div at bounding box center [504, 257] width 1008 height 9
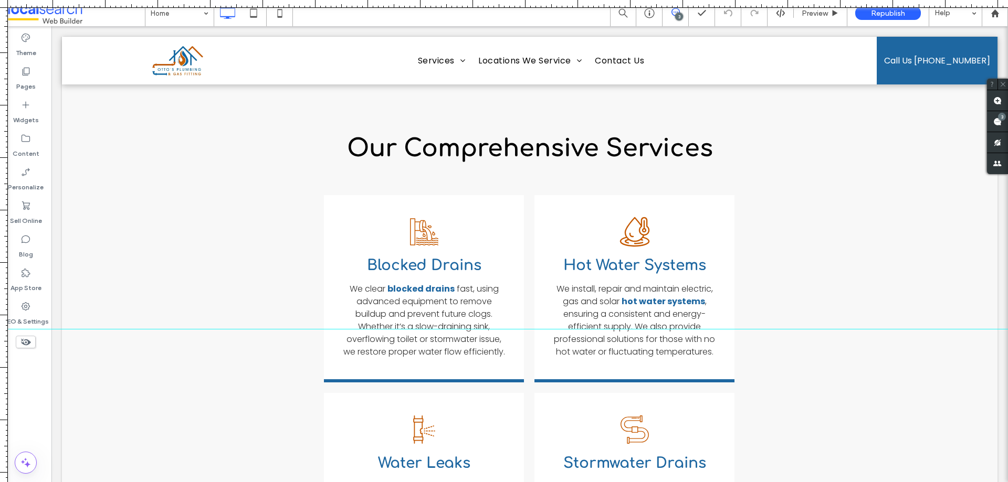
drag, startPoint x: 528, startPoint y: 301, endPoint x: 529, endPoint y: 329, distance: 28.4
click at [529, 329] on div at bounding box center [504, 329] width 1008 height 9
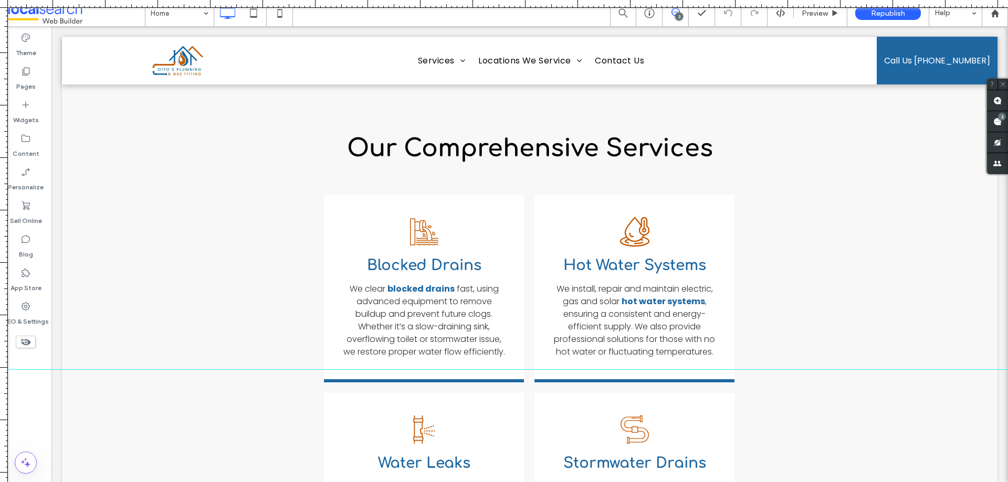
drag, startPoint x: 524, startPoint y: 330, endPoint x: 529, endPoint y: 370, distance: 40.1
click at [529, 370] on div at bounding box center [504, 369] width 1008 height 9
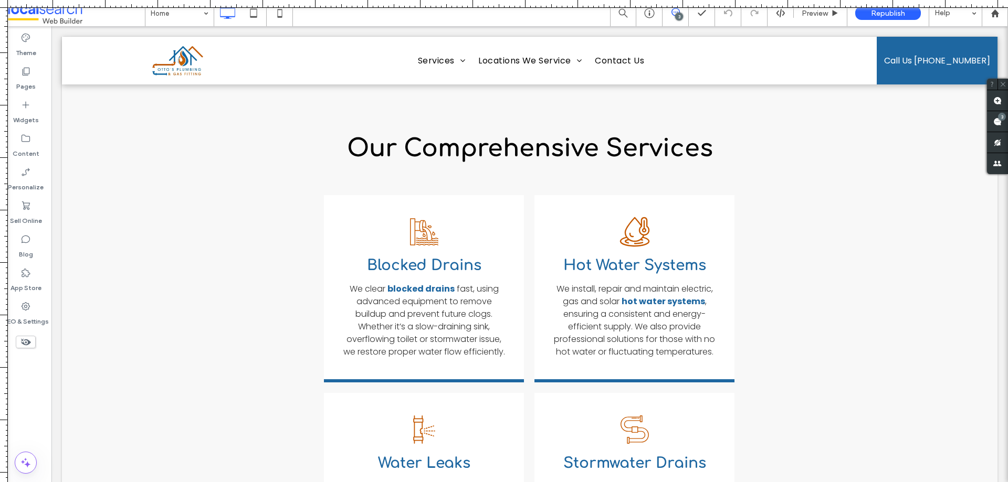
drag, startPoint x: 530, startPoint y: 369, endPoint x: 530, endPoint y: -60, distance: 428.9
click at [530, 0] on html ".wqwq-1{fill:#231f20;} .cls-1q, .cls-2q { fill-rule: evenodd; } .cls-2q { fill:…" at bounding box center [504, 241] width 1008 height 482
click at [287, 9] on icon at bounding box center [279, 13] width 21 height 21
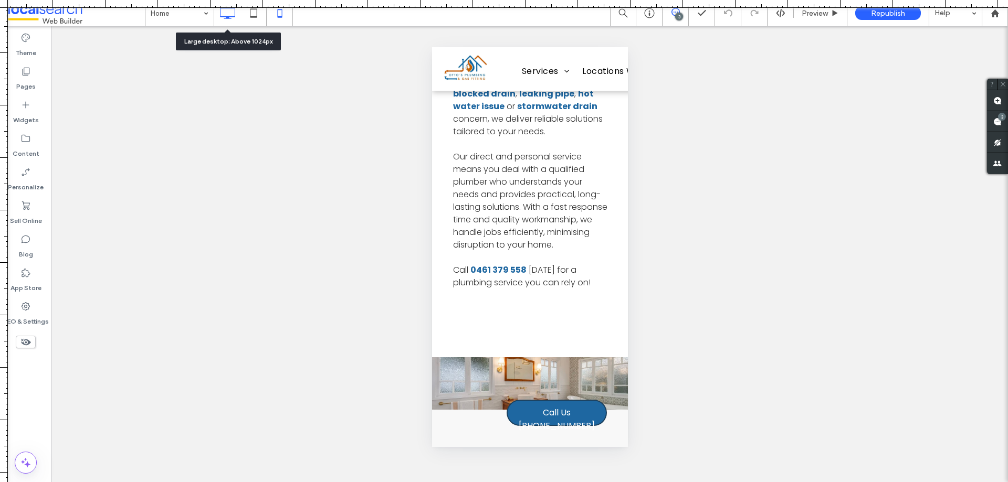
click at [223, 17] on icon at bounding box center [227, 13] width 21 height 21
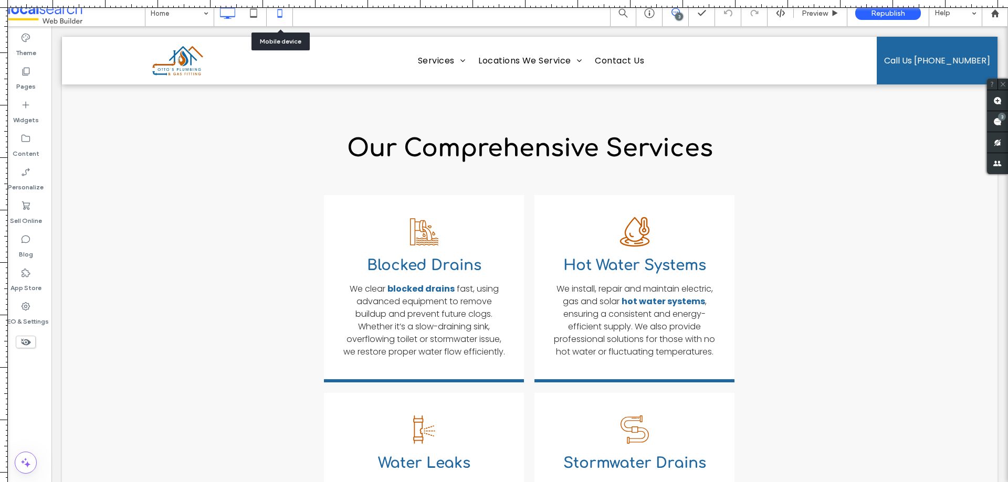
click at [278, 18] on icon at bounding box center [279, 13] width 21 height 21
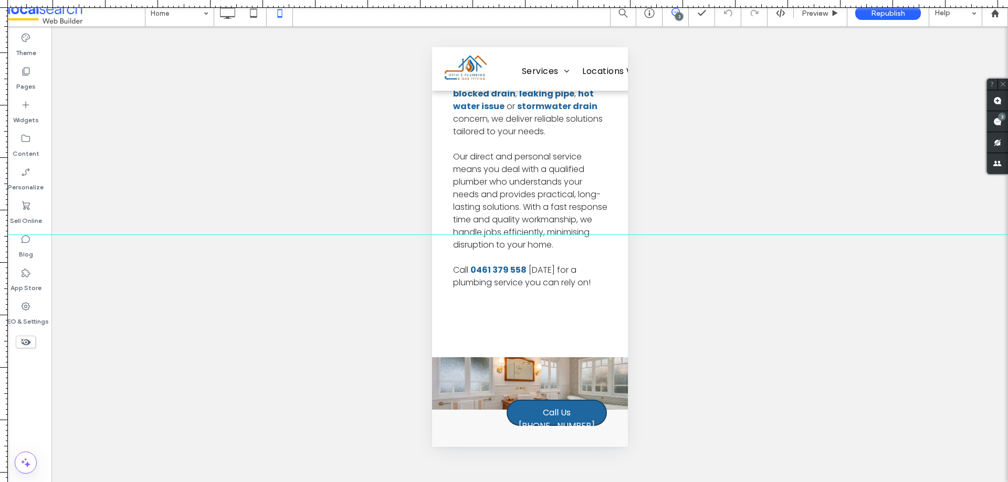
drag, startPoint x: 532, startPoint y: 3, endPoint x: 501, endPoint y: 235, distance: 234.1
click at [501, 482] on div at bounding box center [504, 482] width 1008 height 0
drag, startPoint x: 471, startPoint y: 6, endPoint x: 427, endPoint y: 254, distance: 251.7
click at [427, 482] on div at bounding box center [504, 482] width 1008 height 0
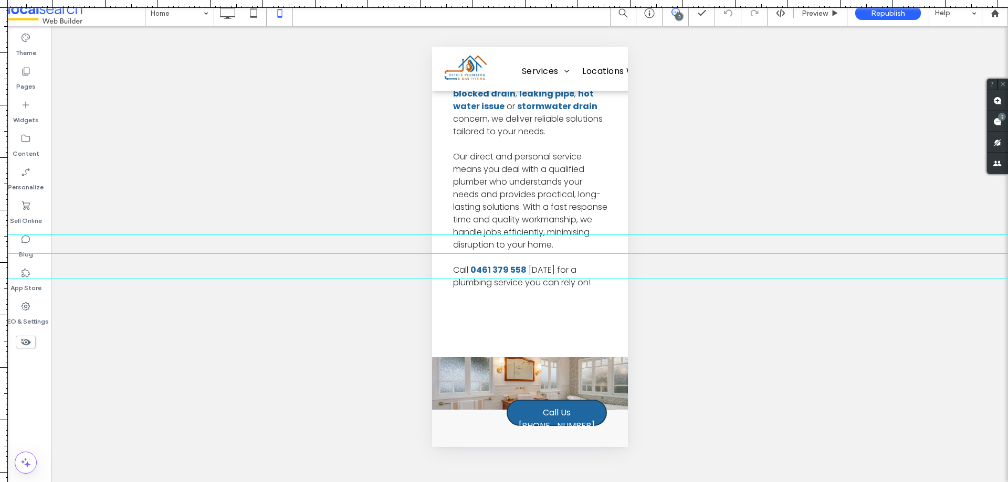
drag, startPoint x: 469, startPoint y: 6, endPoint x: 415, endPoint y: 278, distance: 277.3
click at [415, 482] on div at bounding box center [504, 482] width 1008 height 0
click at [229, 18] on use at bounding box center [227, 13] width 15 height 12
